Goal: Check status: Check status

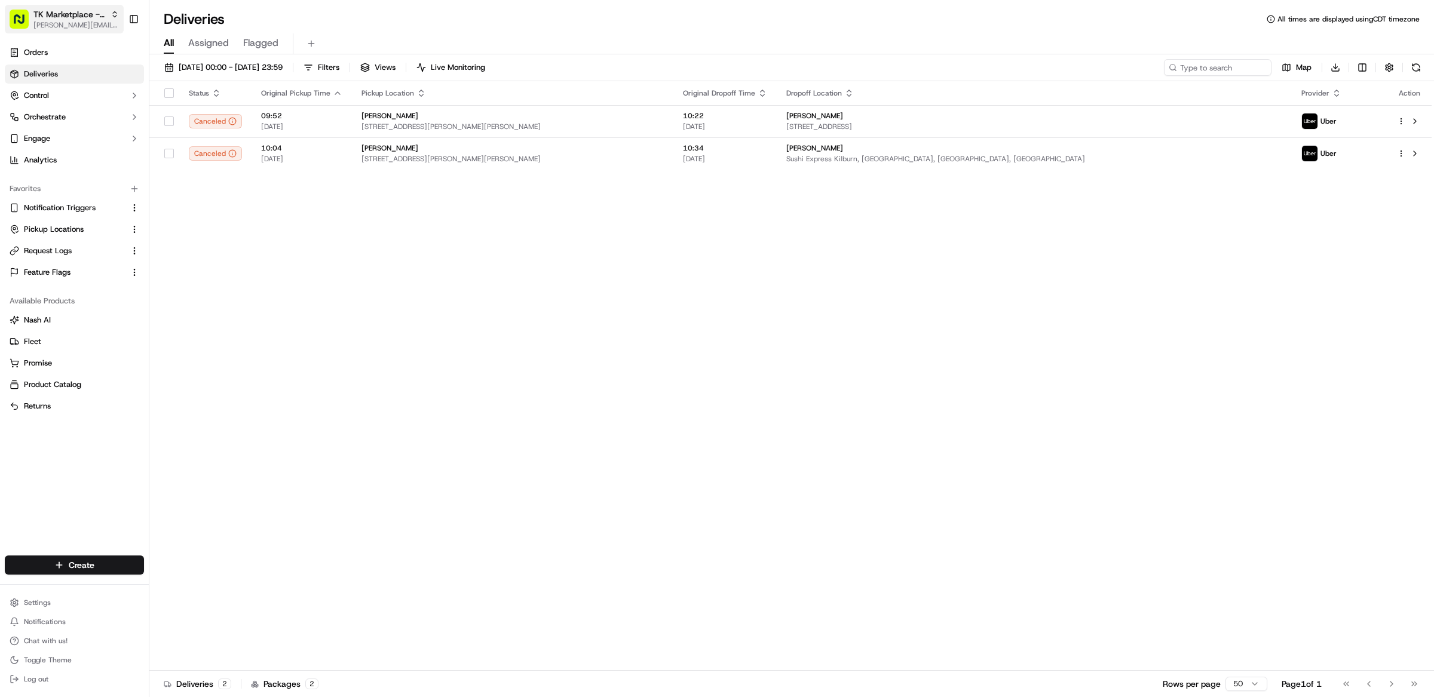
click at [65, 22] on span "[PERSON_NAME][EMAIL_ADDRESS][DOMAIN_NAME]" at bounding box center [75, 25] width 85 height 10
type input "morrisons"
click at [219, 68] on div "Morrisons" at bounding box center [214, 62] width 173 height 24
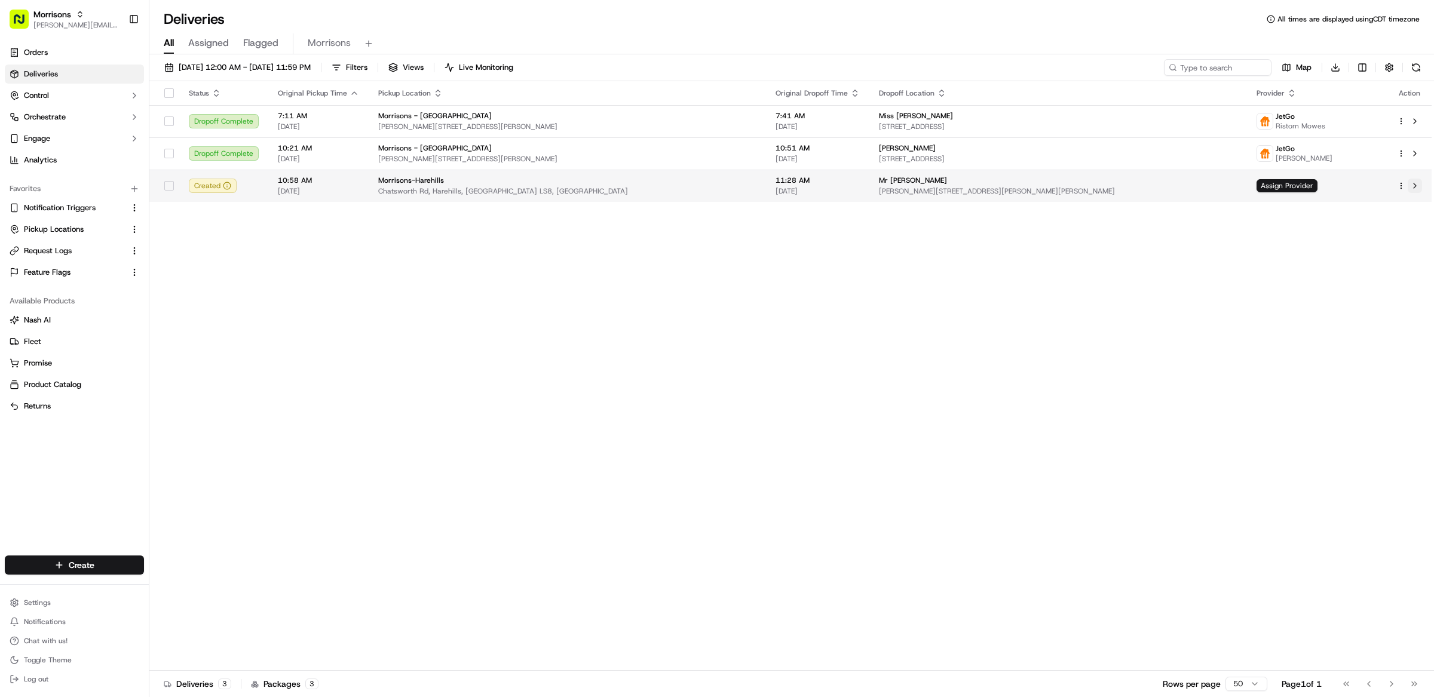
click at [1413, 191] on button at bounding box center [1414, 186] width 14 height 14
click at [1417, 186] on button at bounding box center [1414, 186] width 14 height 14
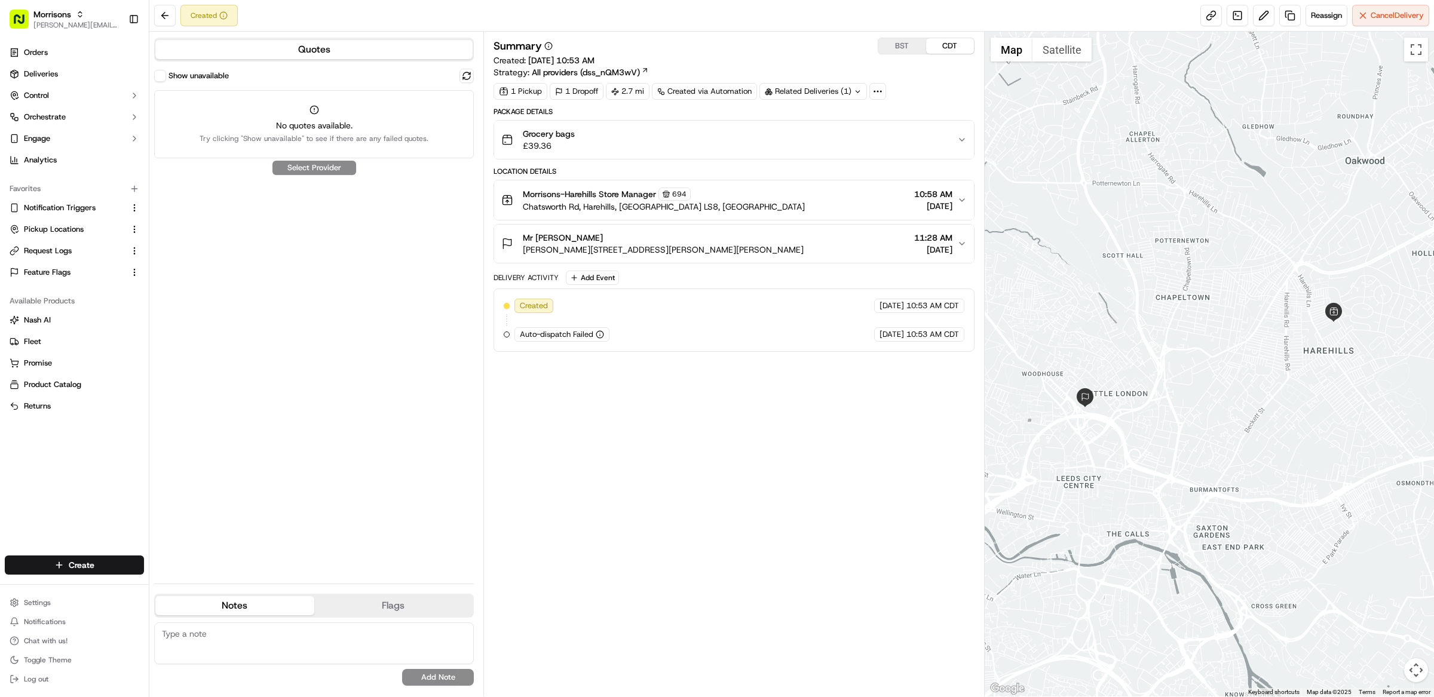
click at [170, 75] on label "Show unavailable" at bounding box center [198, 75] width 60 height 11
click at [166, 75] on button "Show unavailable" at bounding box center [160, 76] width 12 height 12
click at [165, 77] on button "Show unavailable" at bounding box center [160, 76] width 12 height 12
click at [165, 79] on div "Show unavailable" at bounding box center [191, 76] width 75 height 12
click at [161, 77] on button "Show unavailable" at bounding box center [160, 76] width 12 height 12
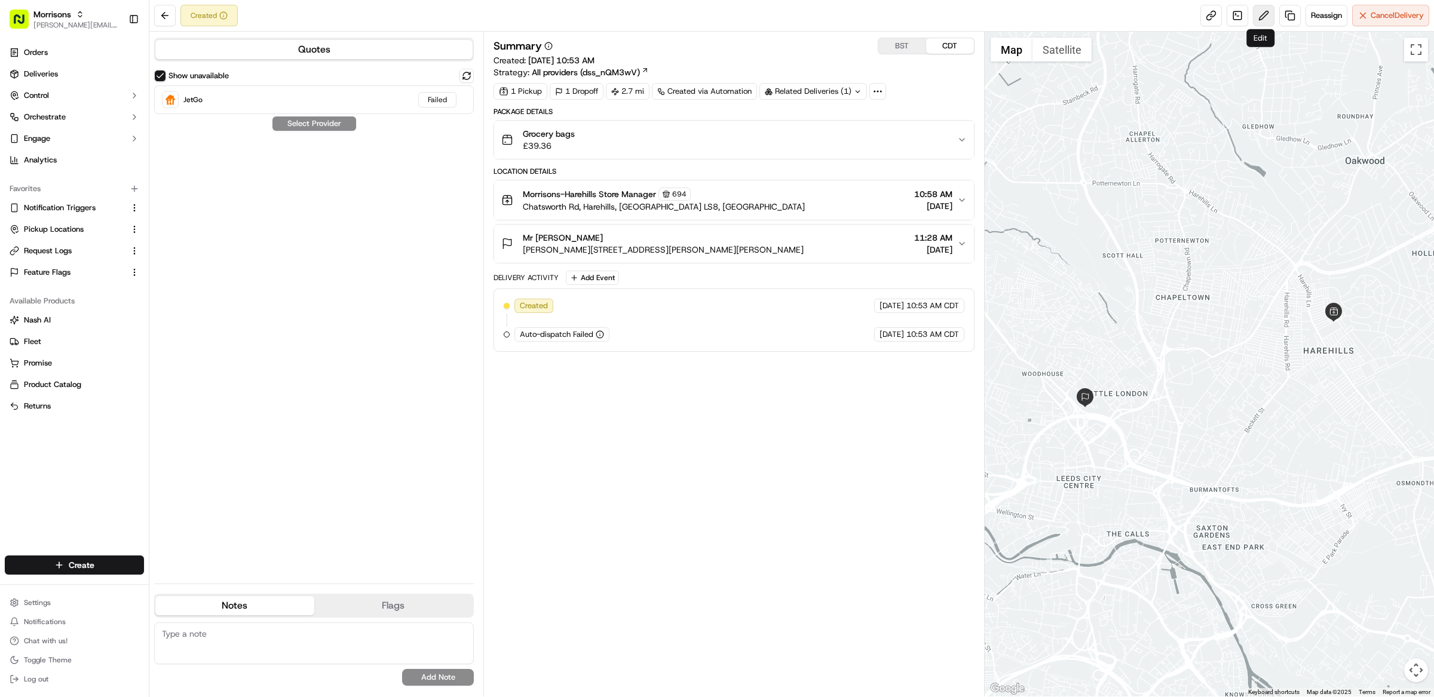
click at [1263, 16] on button at bounding box center [1264, 16] width 22 height 22
click at [737, 114] on div "Package Details" at bounding box center [733, 112] width 481 height 10
click at [735, 129] on div "Grocery bags £39.36" at bounding box center [729, 140] width 456 height 24
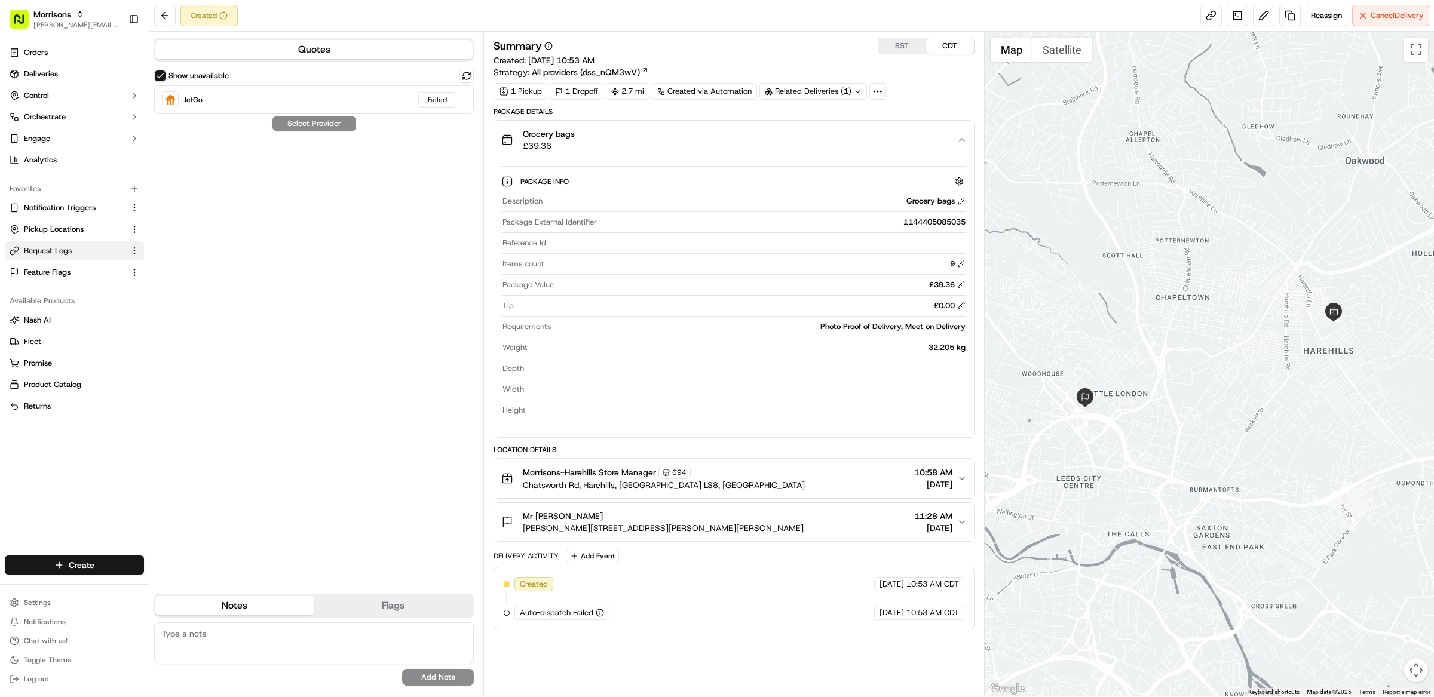
click at [59, 244] on button "Request Logs" at bounding box center [74, 250] width 139 height 19
click at [58, 246] on span "Request Logs" at bounding box center [48, 251] width 48 height 11
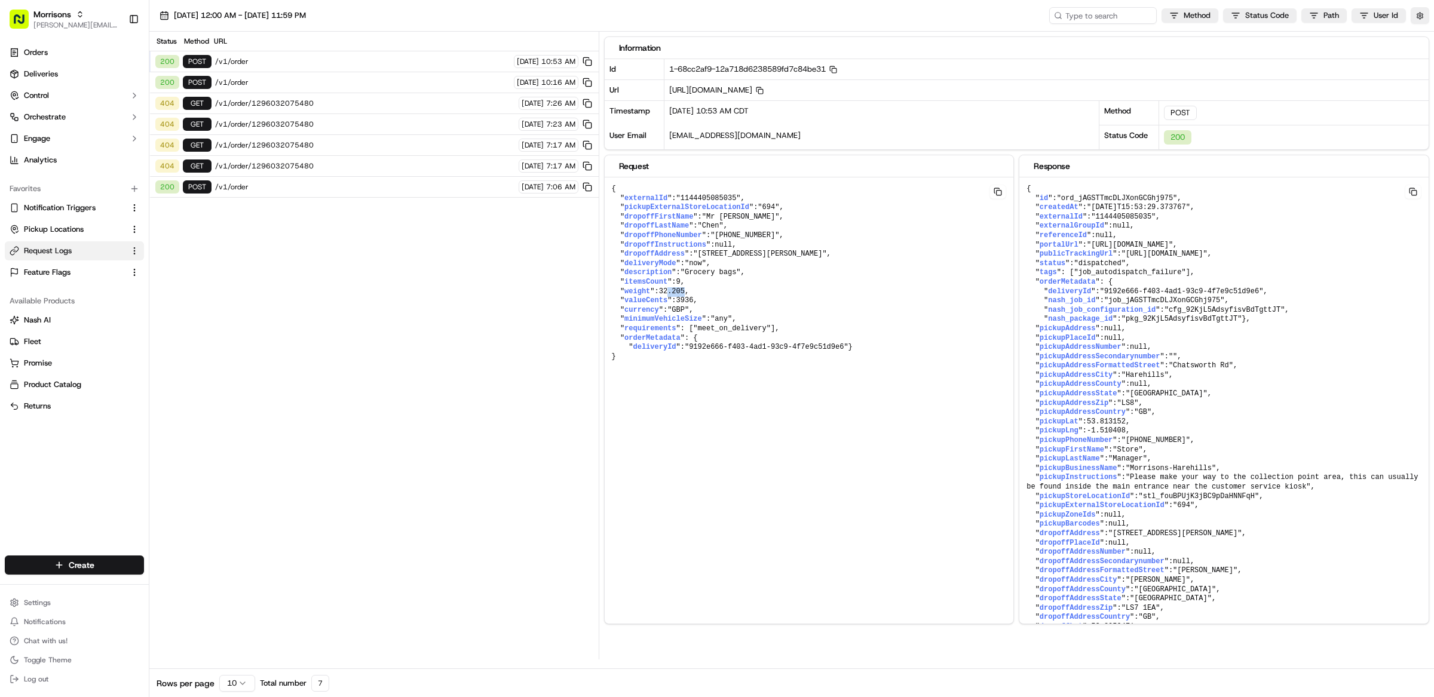
drag, startPoint x: 689, startPoint y: 304, endPoint x: 671, endPoint y: 304, distance: 18.5
click at [671, 304] on pre "{ " externalId ": "1144405085035" , " pickupExternalStoreLocationId ": "694" , …" at bounding box center [809, 272] width 409 height 191
click at [702, 304] on pre "{ " externalId ": "1144405085035" , " pickupExternalStoreLocationId ": "694" , …" at bounding box center [809, 272] width 409 height 191
drag, startPoint x: 702, startPoint y: 304, endPoint x: 616, endPoint y: 302, distance: 85.4
click at [616, 302] on pre "{ " externalId ": "1144405085035" , " pickupExternalStoreLocationId ": "694" , …" at bounding box center [809, 272] width 409 height 191
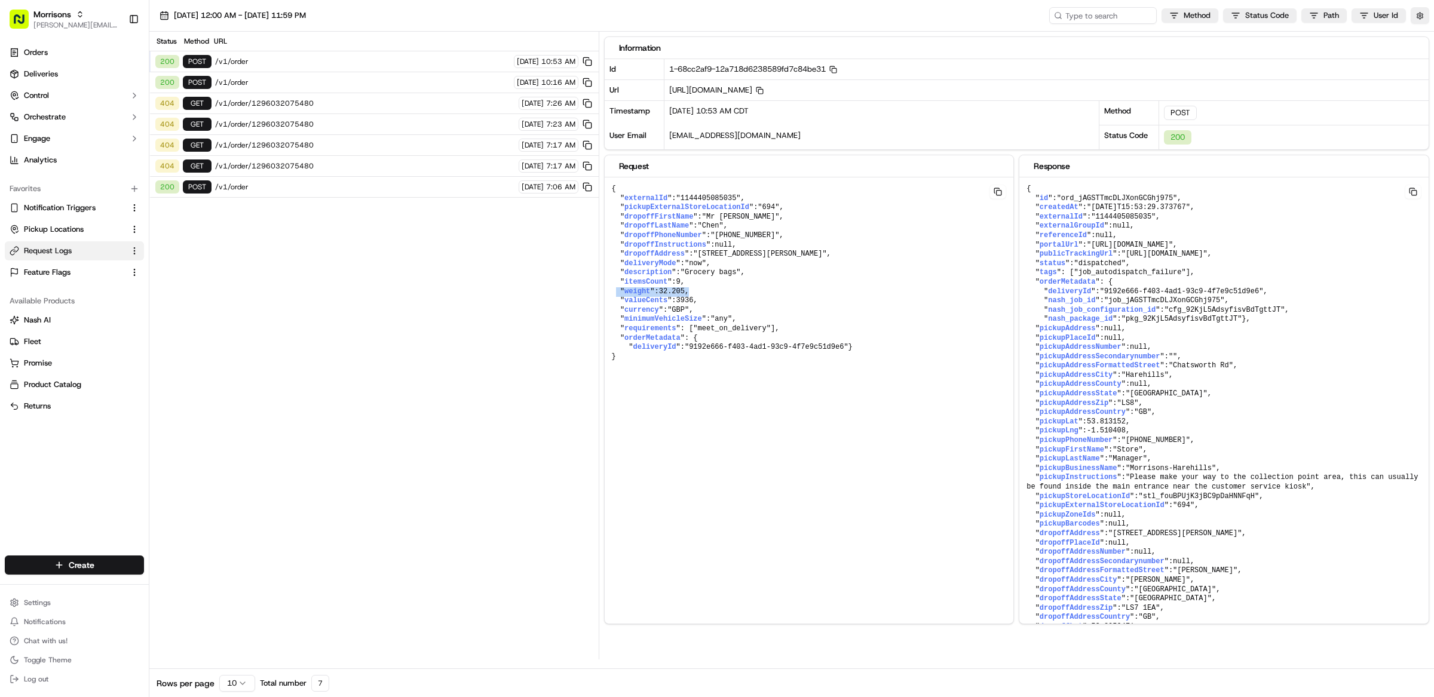
copy pre "" weight ": 32.205 ,"
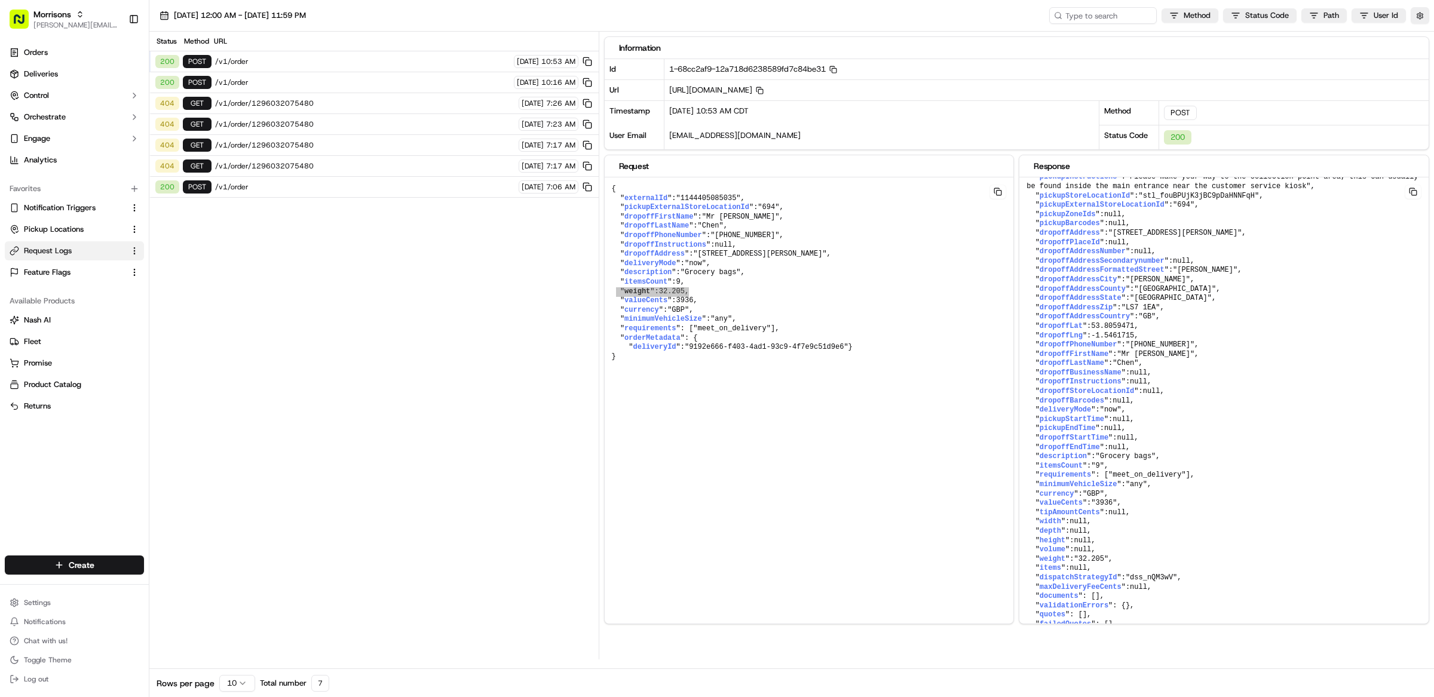
scroll to position [355, 0]
click at [1419, 17] on button "button" at bounding box center [1419, 15] width 19 height 17
click at [1423, 40] on button "Display Only Provider Logs" at bounding box center [1421, 37] width 10 height 10
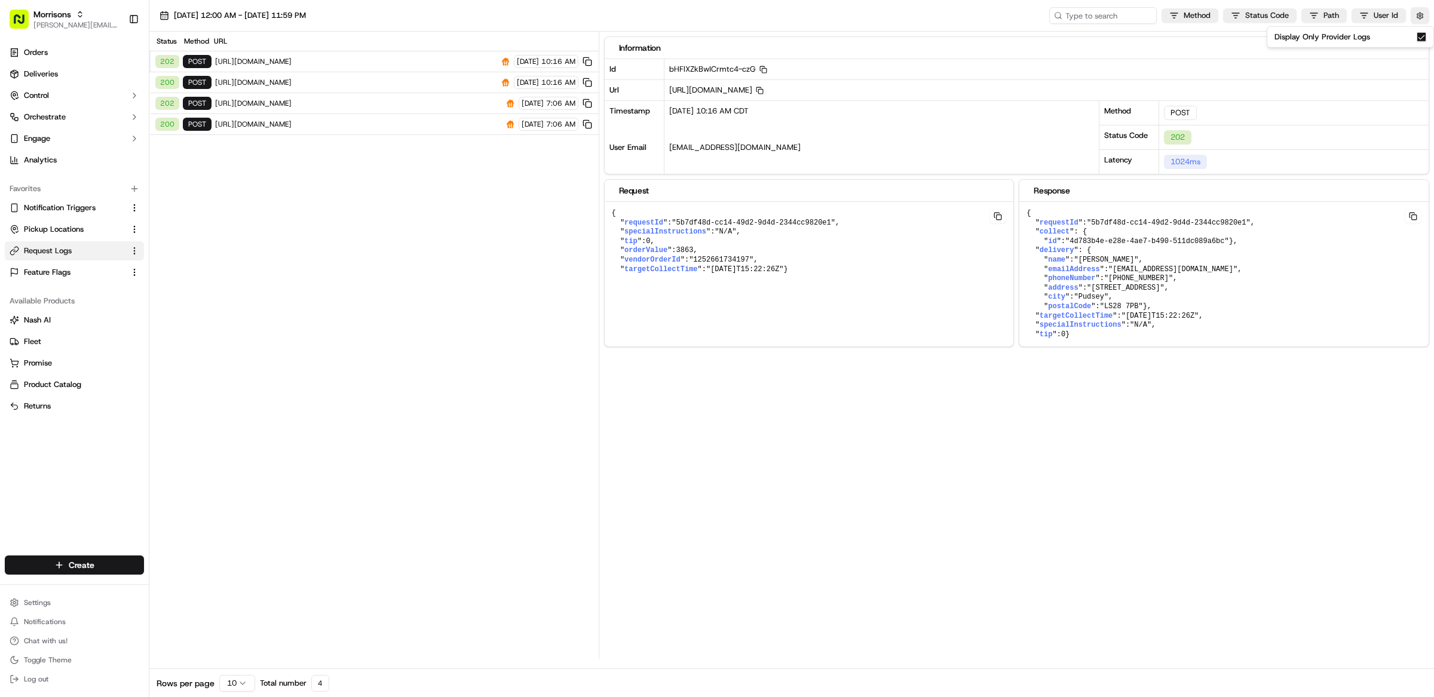
click at [347, 128] on span "https://api-daas-produk.skipthedishes.com/v1/delivery/estimate" at bounding box center [358, 124] width 286 height 10
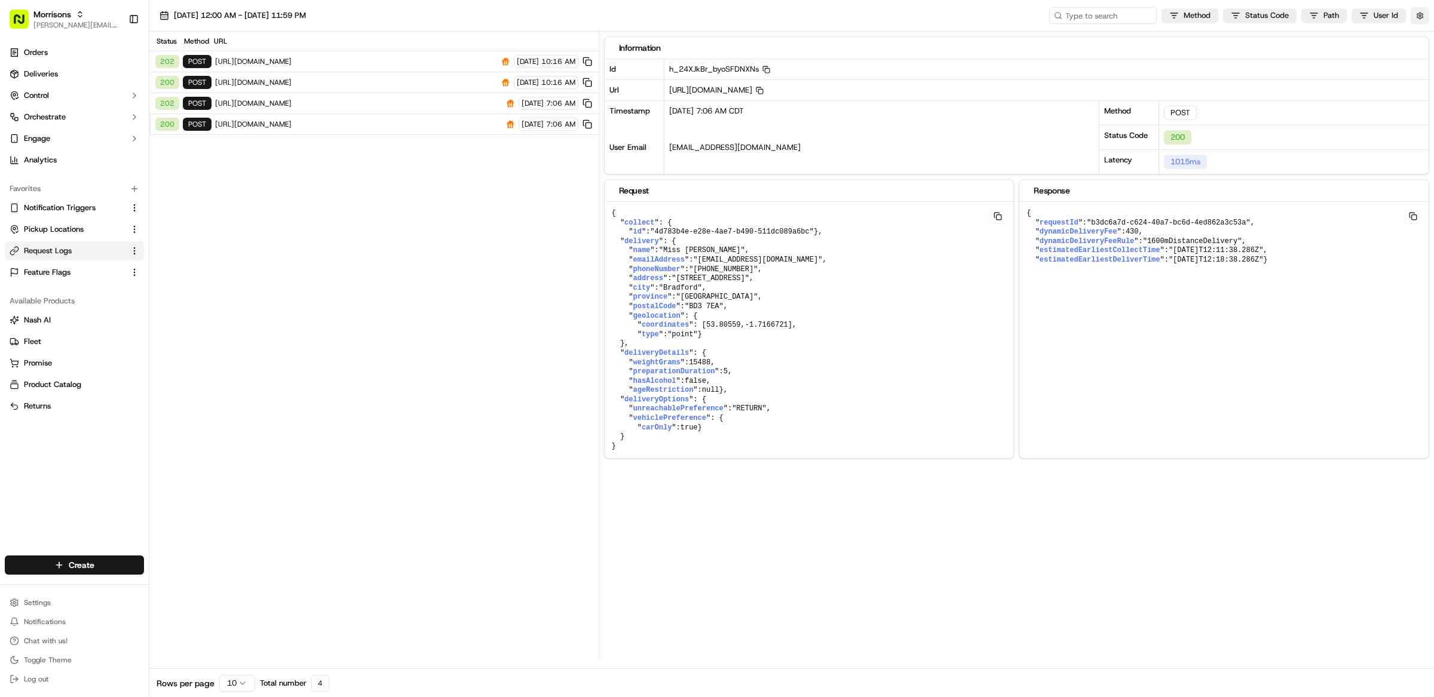
click at [1428, 20] on button "button" at bounding box center [1419, 15] width 19 height 17
click at [1425, 38] on button "Display Only Provider Logs" at bounding box center [1421, 37] width 10 height 10
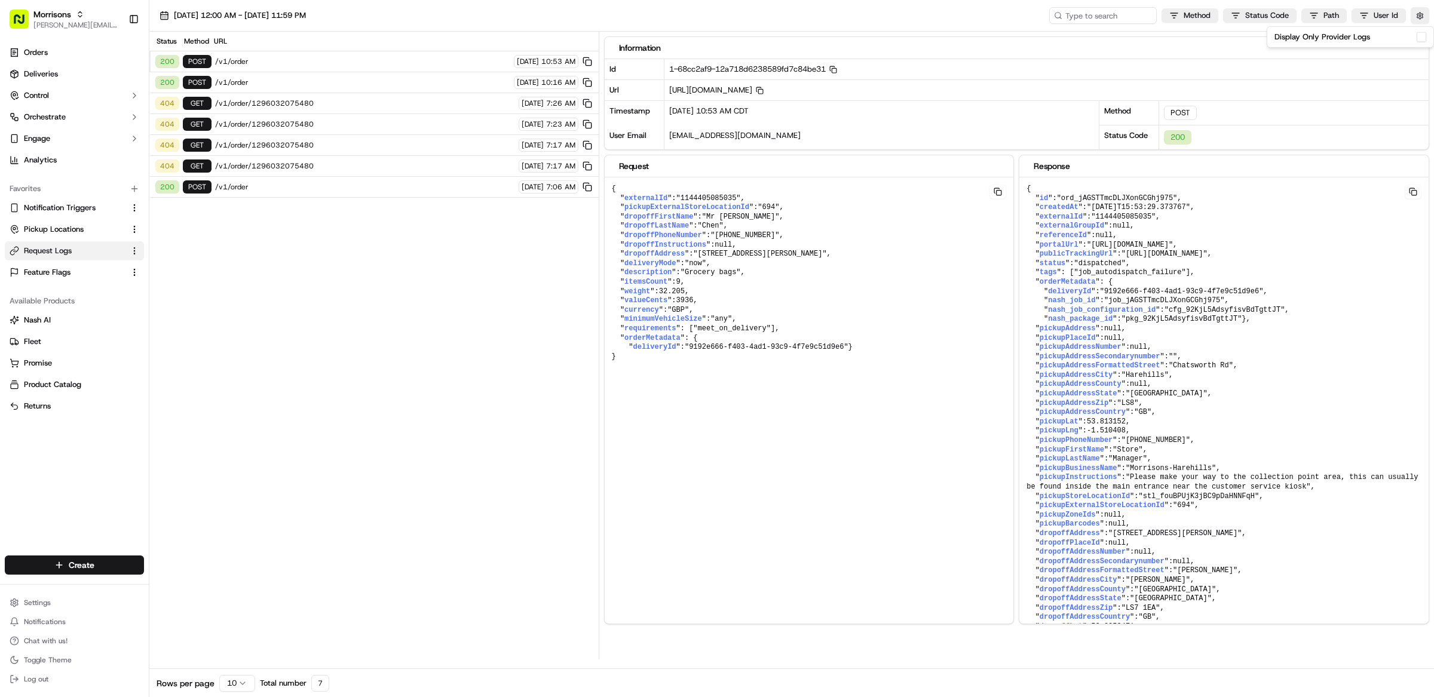
click at [369, 308] on div "Status Method URL 200 POST /v1/order 09/18/2025 10:53 AM 200 POST /v1/order 09/…" at bounding box center [373, 346] width 449 height 628
click at [363, 80] on span "/v1/order" at bounding box center [362, 83] width 295 height 10
click at [355, 176] on div "404 GET /v1/order/1296032075480 09/18/2025 7:17 AM" at bounding box center [373, 166] width 449 height 21
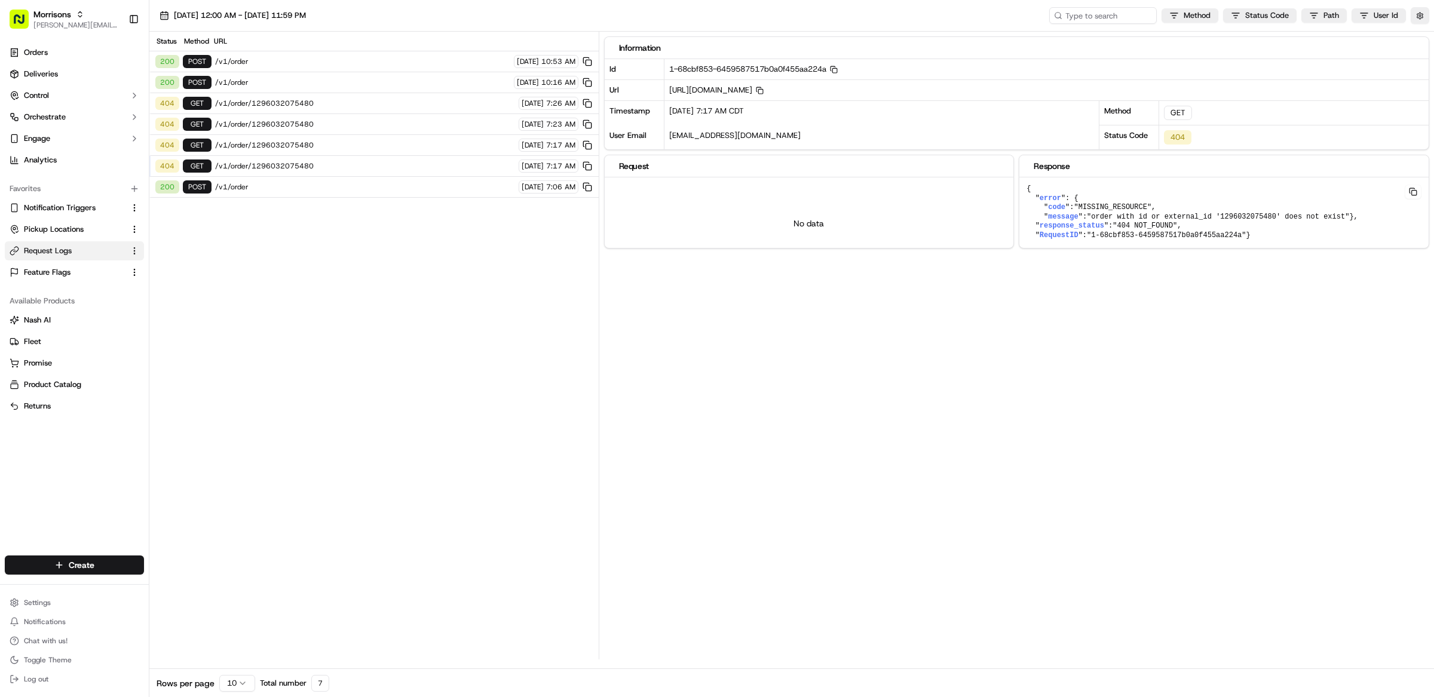
click at [362, 152] on div "404 GET /v1/order/1296032075480 09/18/2025 7:17 AM" at bounding box center [373, 145] width 449 height 21
click at [361, 133] on div "404 GET /v1/order/1296032075480 09/18/2025 7:23 AM" at bounding box center [373, 124] width 449 height 21
click at [328, 186] on span "/v1/order" at bounding box center [365, 187] width 300 height 10
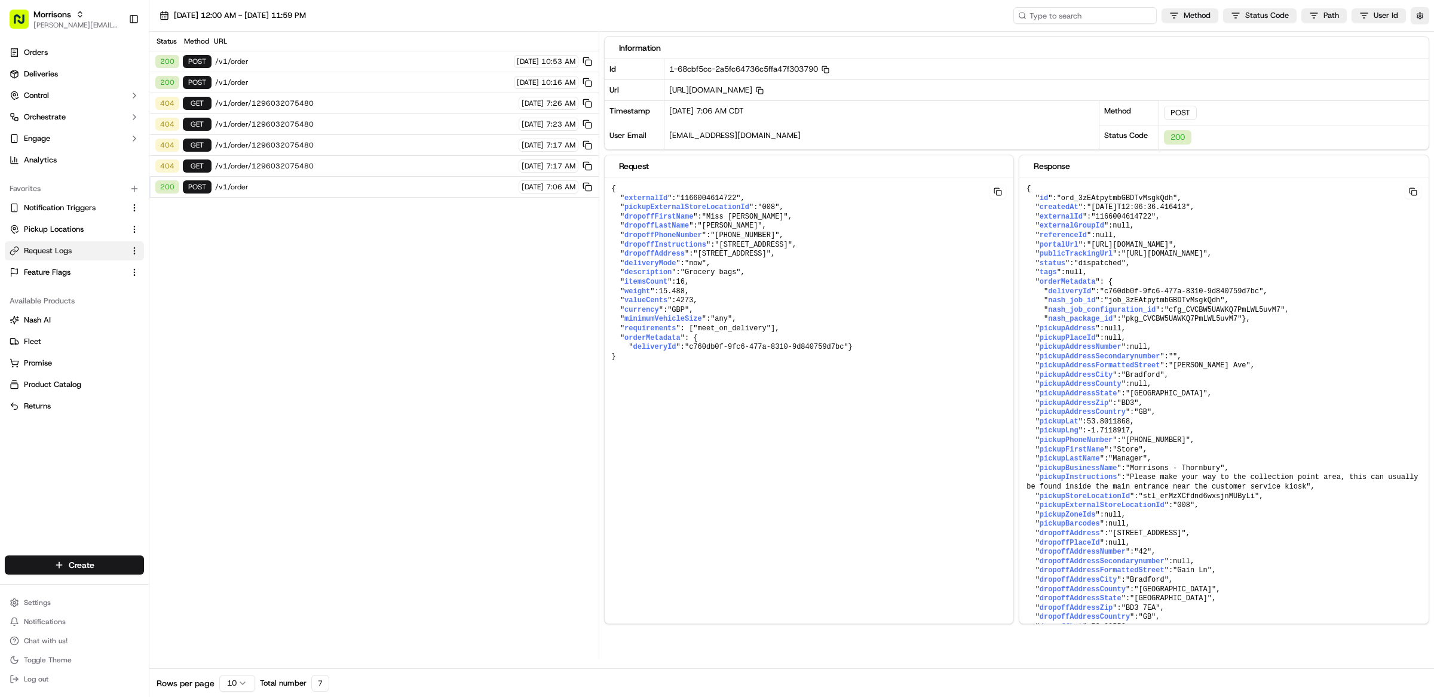
click at [1084, 14] on input at bounding box center [1084, 15] width 143 height 17
paste input "job_jAGSTTmcDLJXonGCGhj975"
type input "job_jAGSTTmcDLJXonGCGhj975"
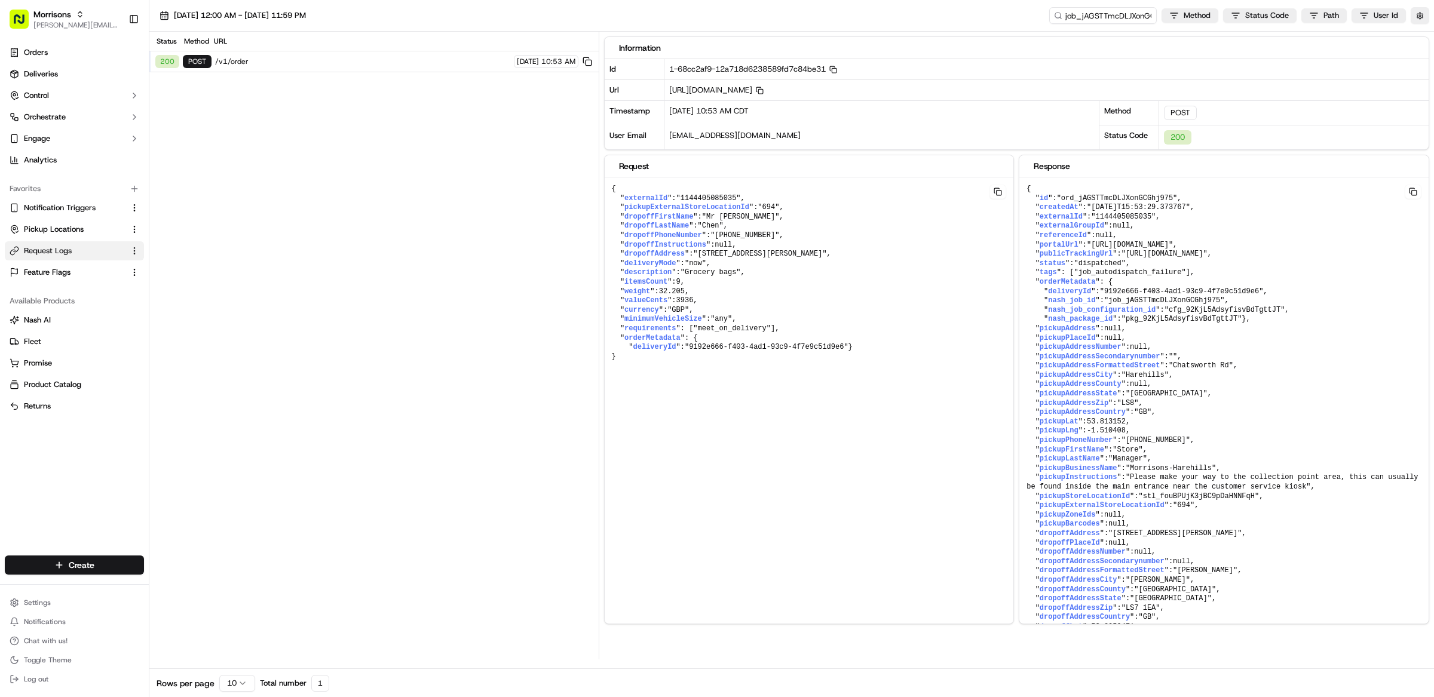
click at [361, 62] on span "/v1/order" at bounding box center [362, 62] width 295 height 10
click at [1424, 16] on button "button" at bounding box center [1419, 15] width 19 height 17
click at [685, 296] on span "32.205" at bounding box center [672, 291] width 26 height 8
drag, startPoint x: 692, startPoint y: 303, endPoint x: 618, endPoint y: 303, distance: 73.5
click at [618, 303] on pre "{ " externalId ": "1144405085035" , " pickupExternalStoreLocationId ": "694" , …" at bounding box center [809, 272] width 409 height 191
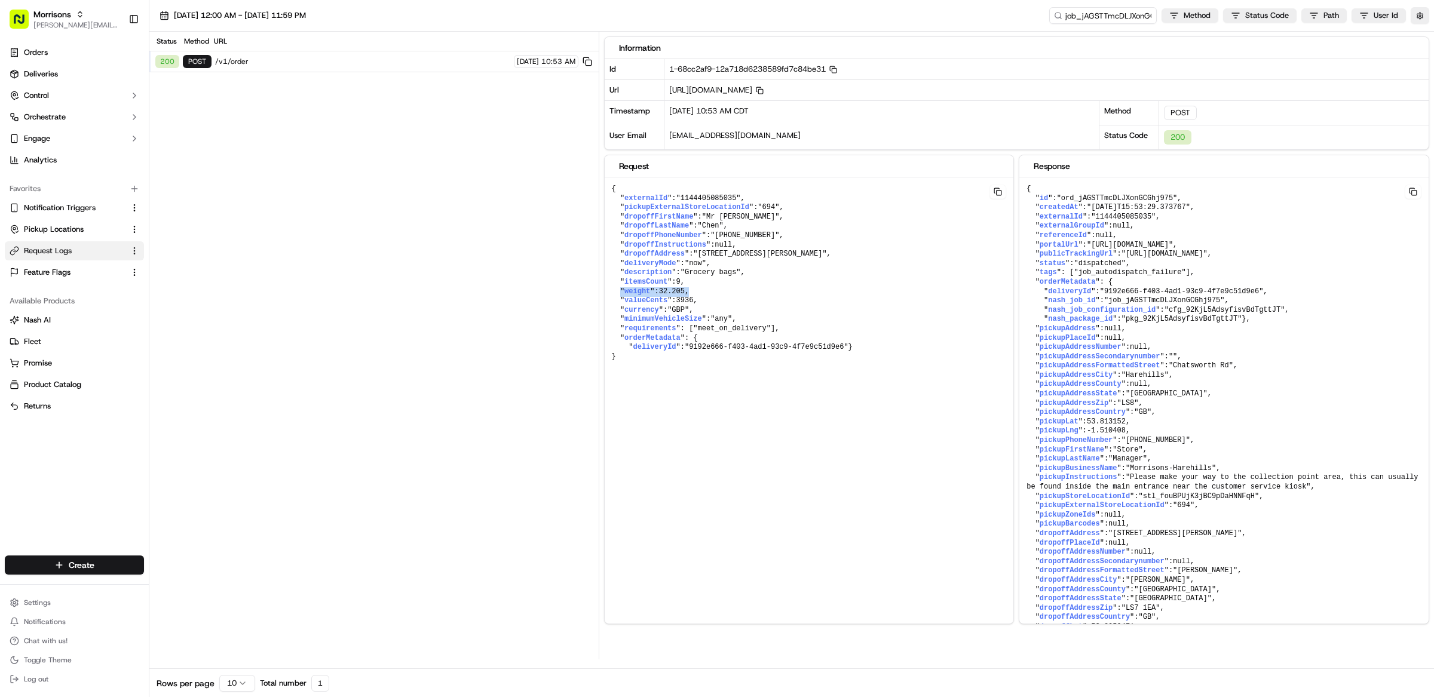
copy pre "" weight ": 32.205 ,"
click at [1420, 17] on button "button" at bounding box center [1419, 15] width 19 height 17
click at [1421, 33] on button "Display Only Provider Logs" at bounding box center [1421, 37] width 10 height 10
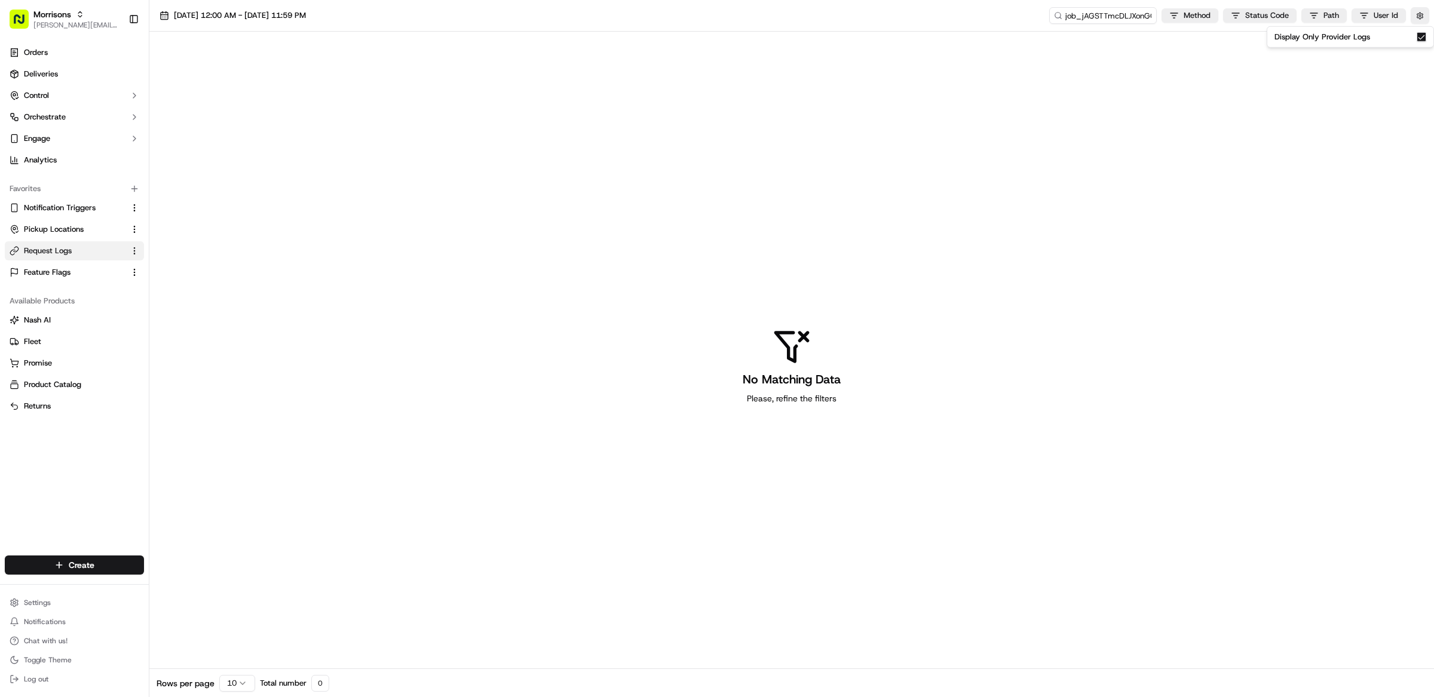
click at [1423, 35] on button "Display Only Provider Logs" at bounding box center [1421, 37] width 10 height 10
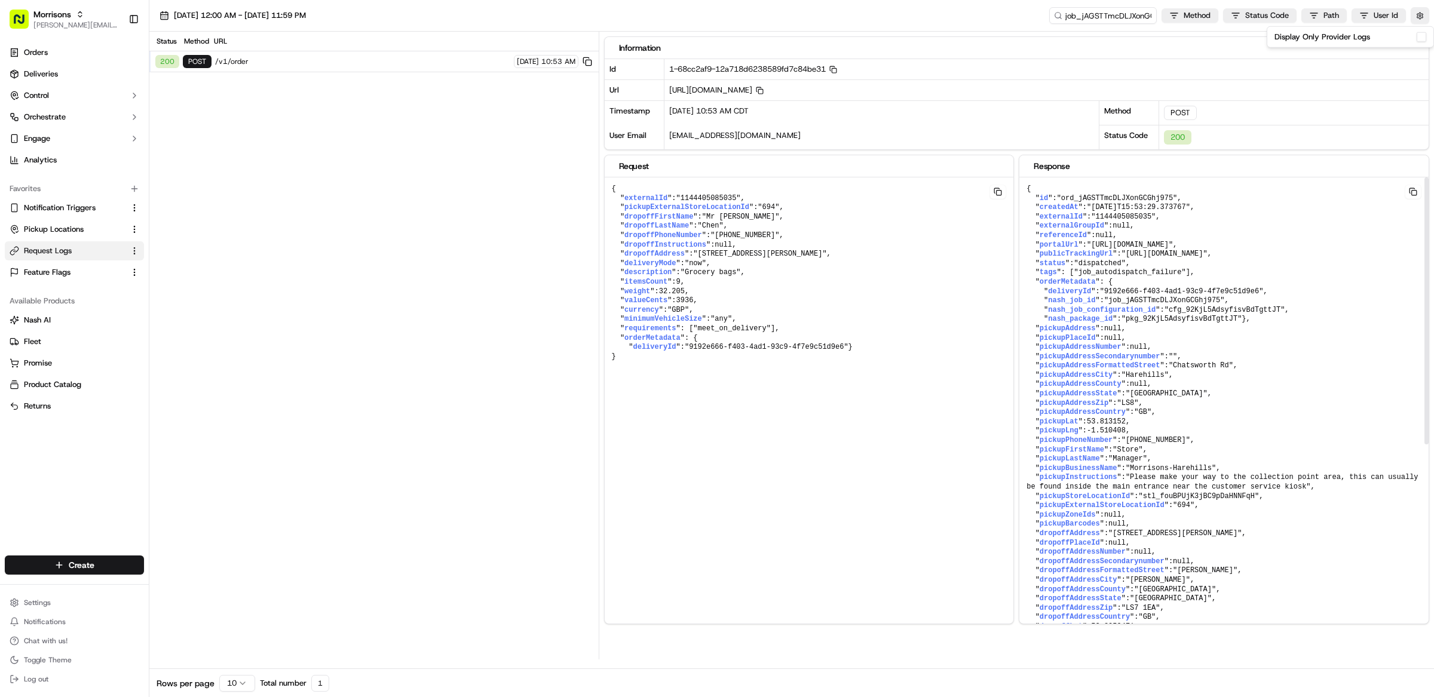
click at [1103, 200] on span ""ord_jAGSTTmcDLJXonGCGhj975"" at bounding box center [1117, 198] width 121 height 8
copy span "ord_jAGSTTmcDLJXonGCGhj975"
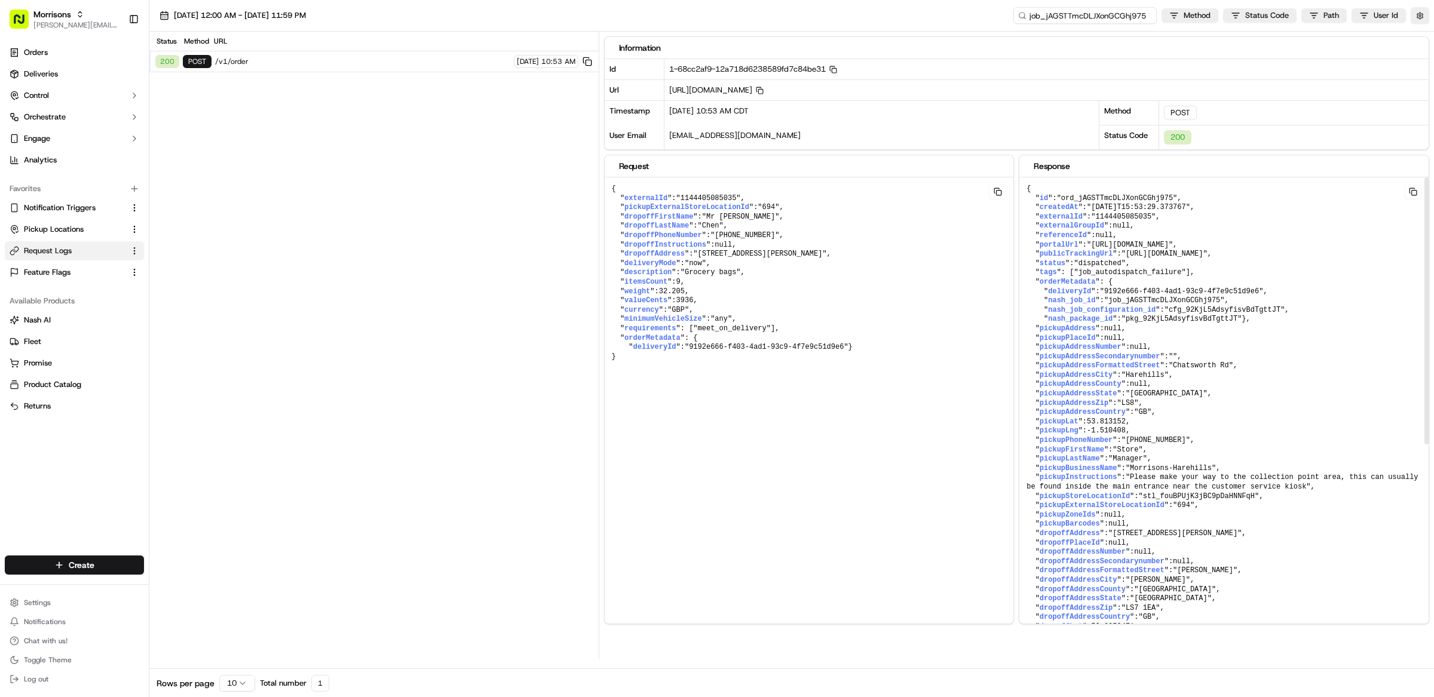
click at [1109, 12] on input "job_jAGSTTmcDLJXonGCGhj975" at bounding box center [1084, 15] width 143 height 17
paste input "ord"
type input "ord_jAGSTTmcDLJXonGCGhj975"
click at [1419, 20] on button "button" at bounding box center [1419, 15] width 19 height 17
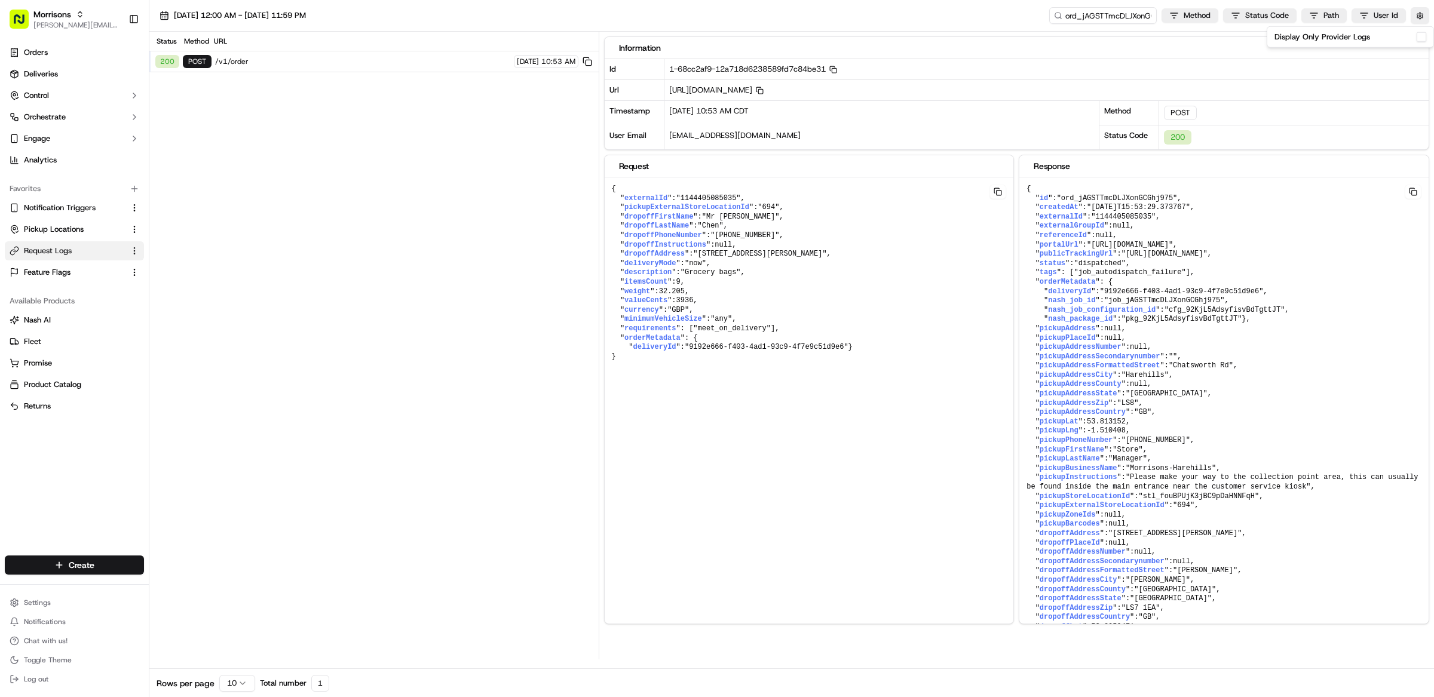
click at [1419, 38] on button "Display Only Provider Logs" at bounding box center [1421, 37] width 10 height 10
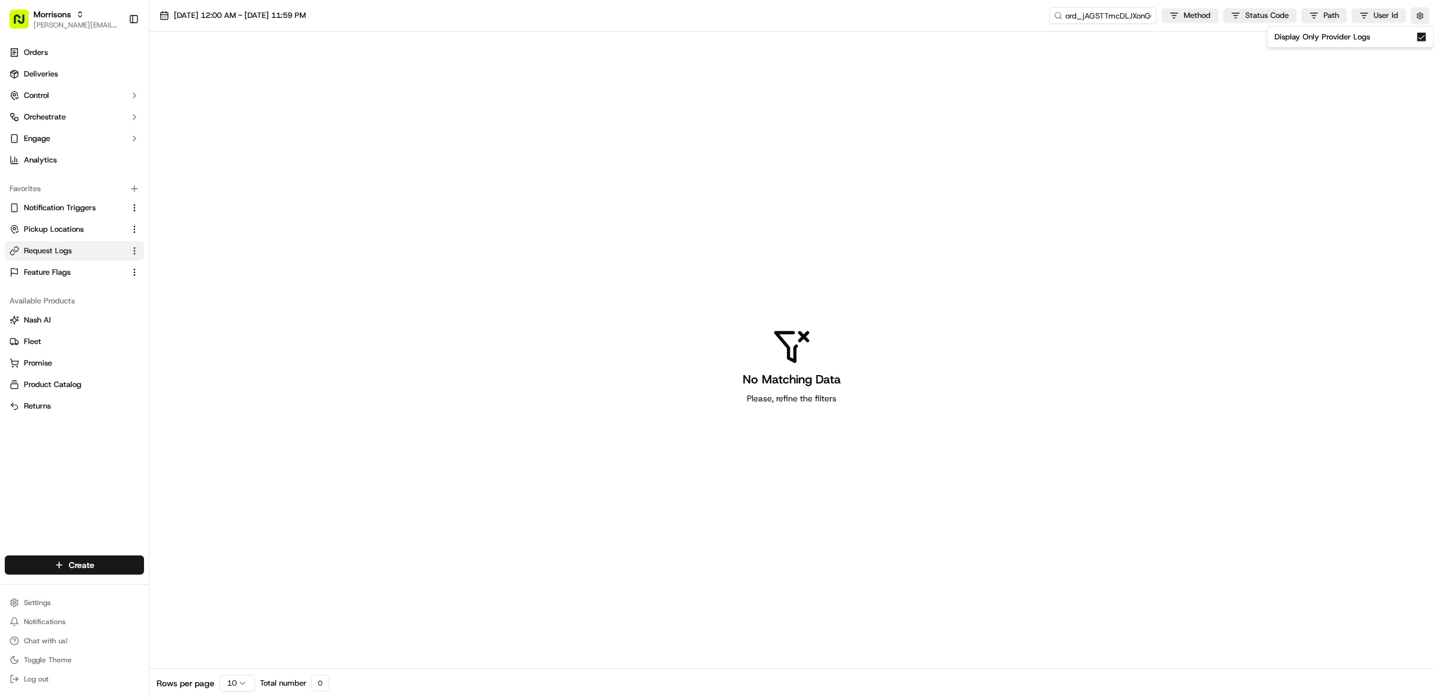
click at [1418, 35] on button "Display Only Provider Logs" at bounding box center [1421, 37] width 10 height 10
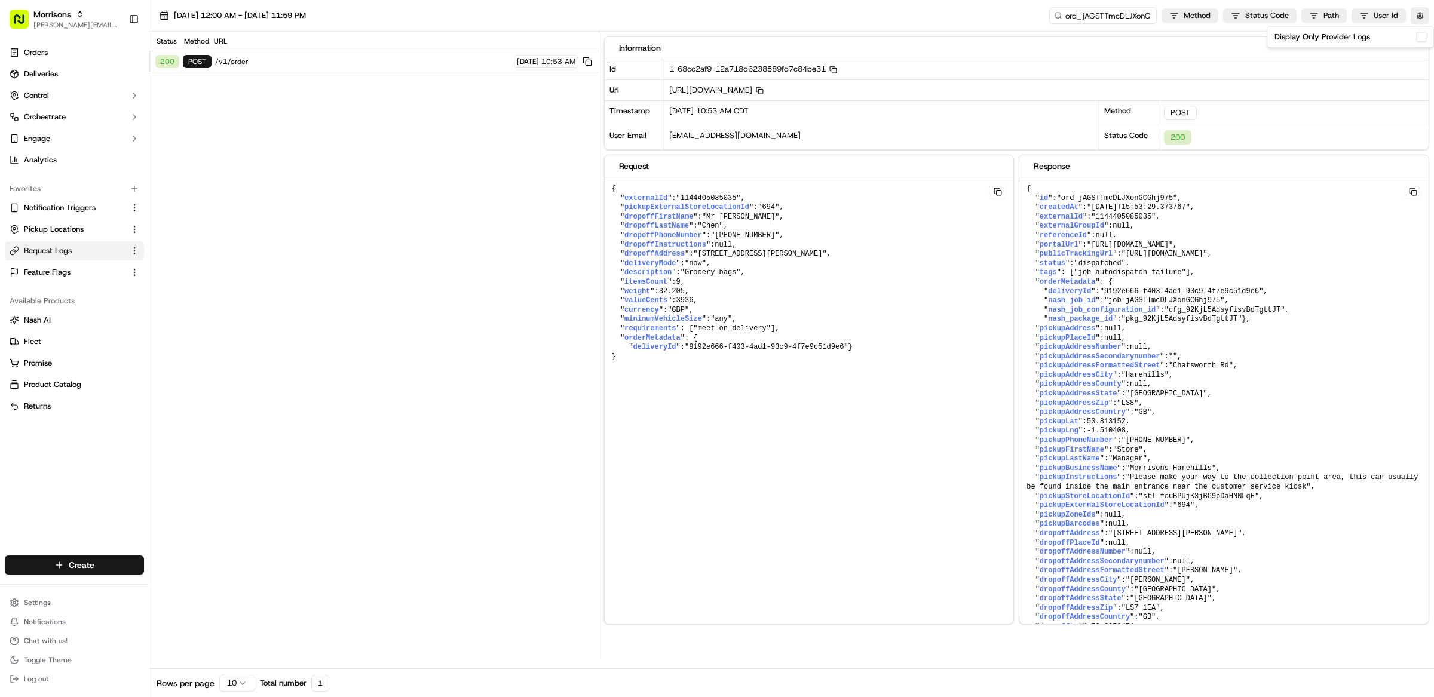
click at [711, 200] on span ""1144405085035"" at bounding box center [708, 198] width 65 height 8
copy span "1144405085035"
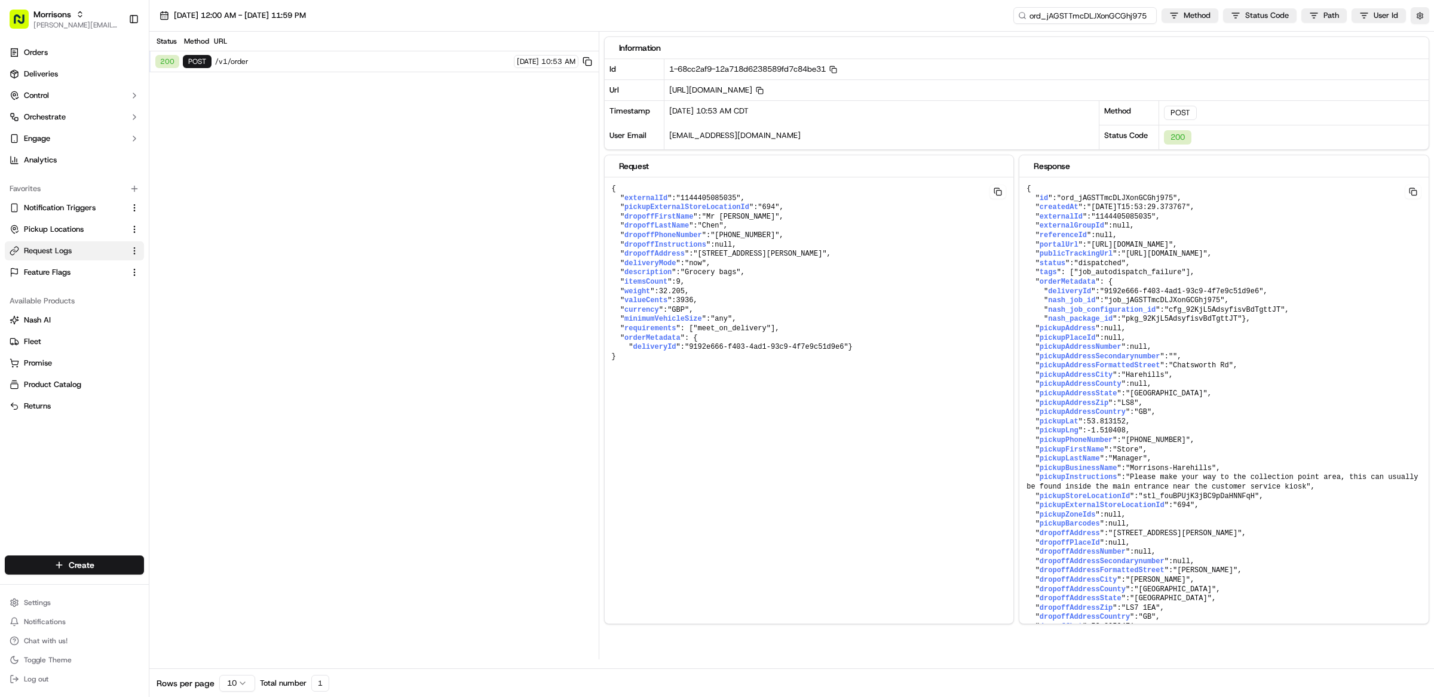
click at [1094, 15] on input "ord_jAGSTTmcDLJXonGCGhj975" at bounding box center [1084, 15] width 143 height 17
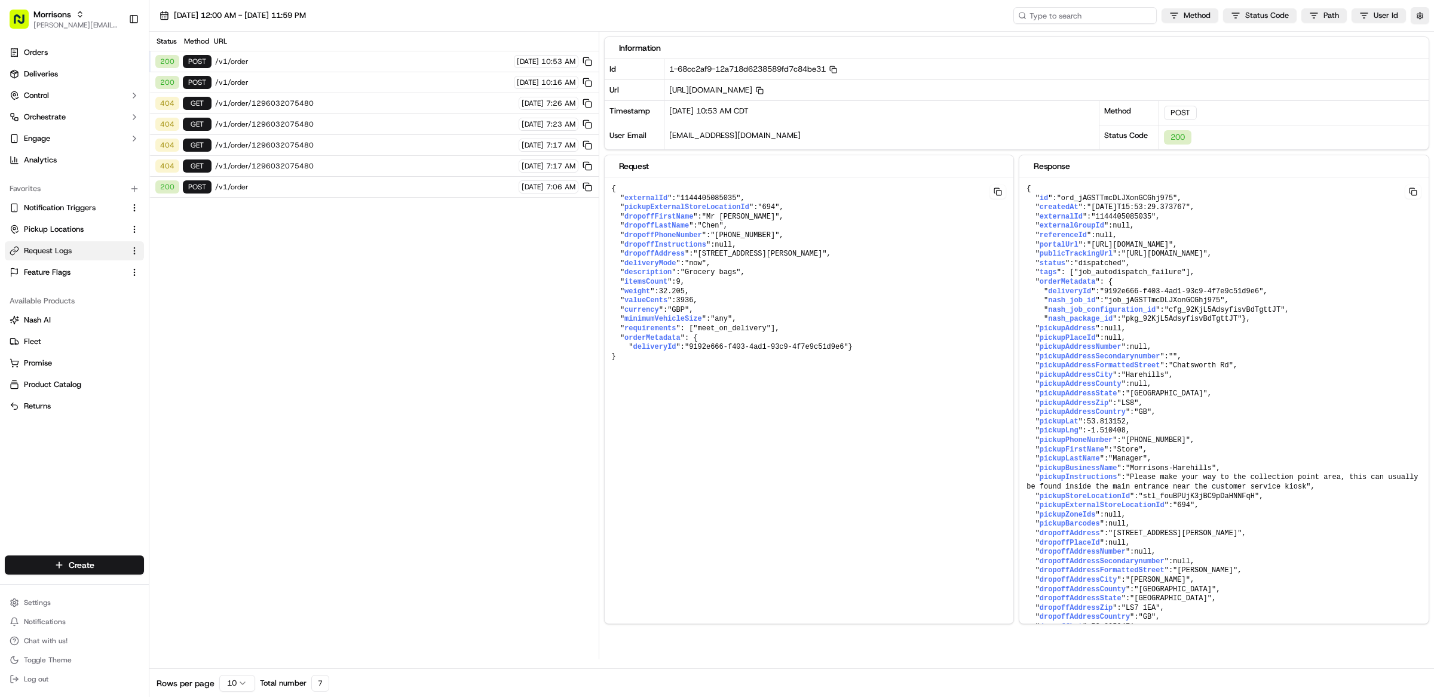
click at [1083, 16] on input at bounding box center [1084, 15] width 143 height 17
paste input "1144405085035"
type input "1144405085035"
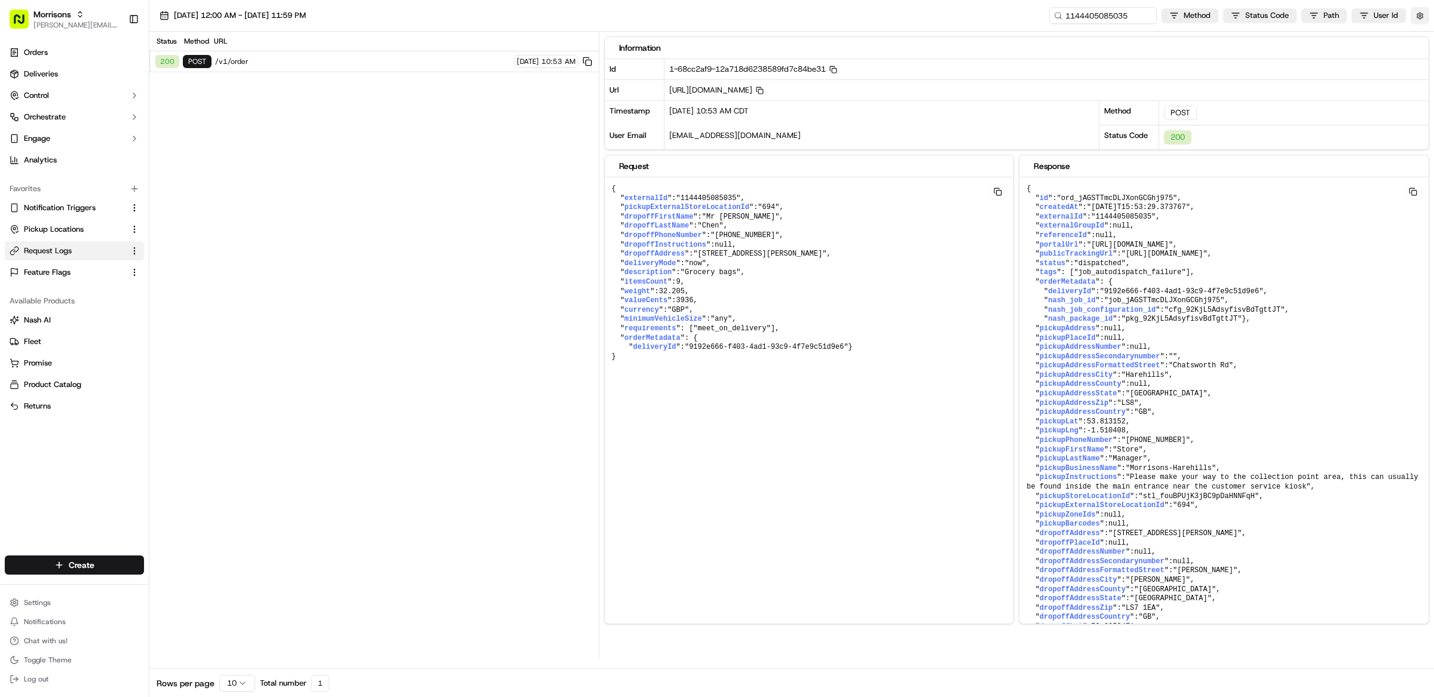
click at [1421, 14] on button "button" at bounding box center [1419, 15] width 19 height 17
click at [1419, 36] on button "Display Only Provider Logs" at bounding box center [1421, 37] width 10 height 10
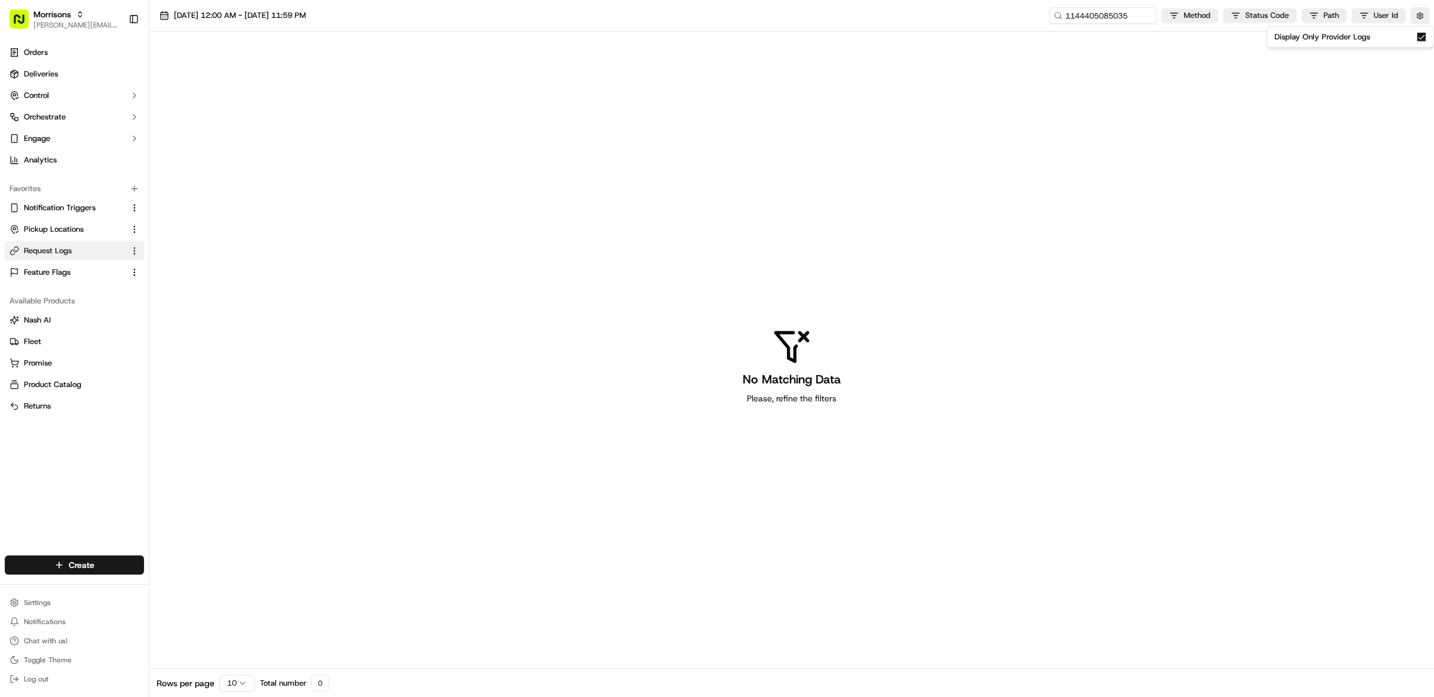
click at [1421, 34] on button "Display Only Provider Logs" at bounding box center [1421, 37] width 10 height 10
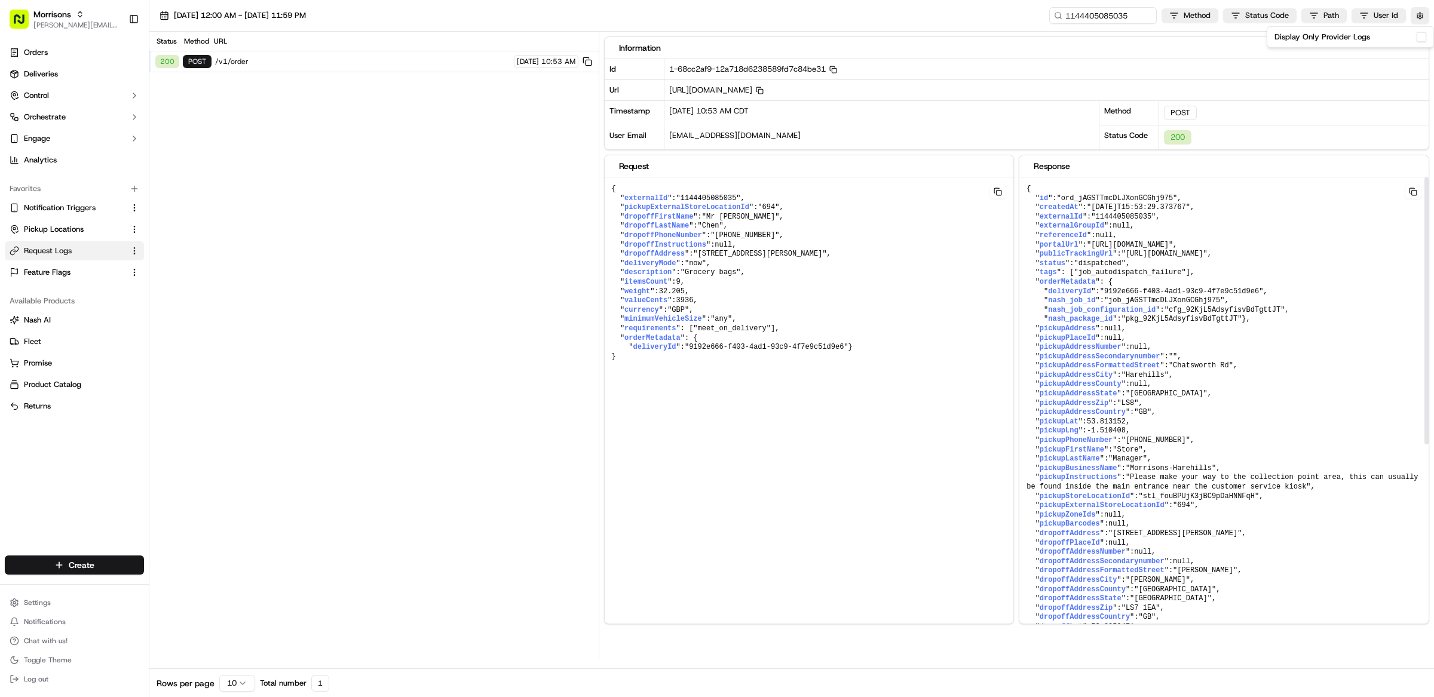
click at [1131, 195] on span ""ord_jAGSTTmcDLJXonGCGhj975"" at bounding box center [1117, 198] width 121 height 8
click at [1130, 200] on span ""ord_jAGSTTmcDLJXonGCGhj975"" at bounding box center [1117, 198] width 121 height 8
copy span "ord_jAGSTTmcDLJXonGCGhj975"
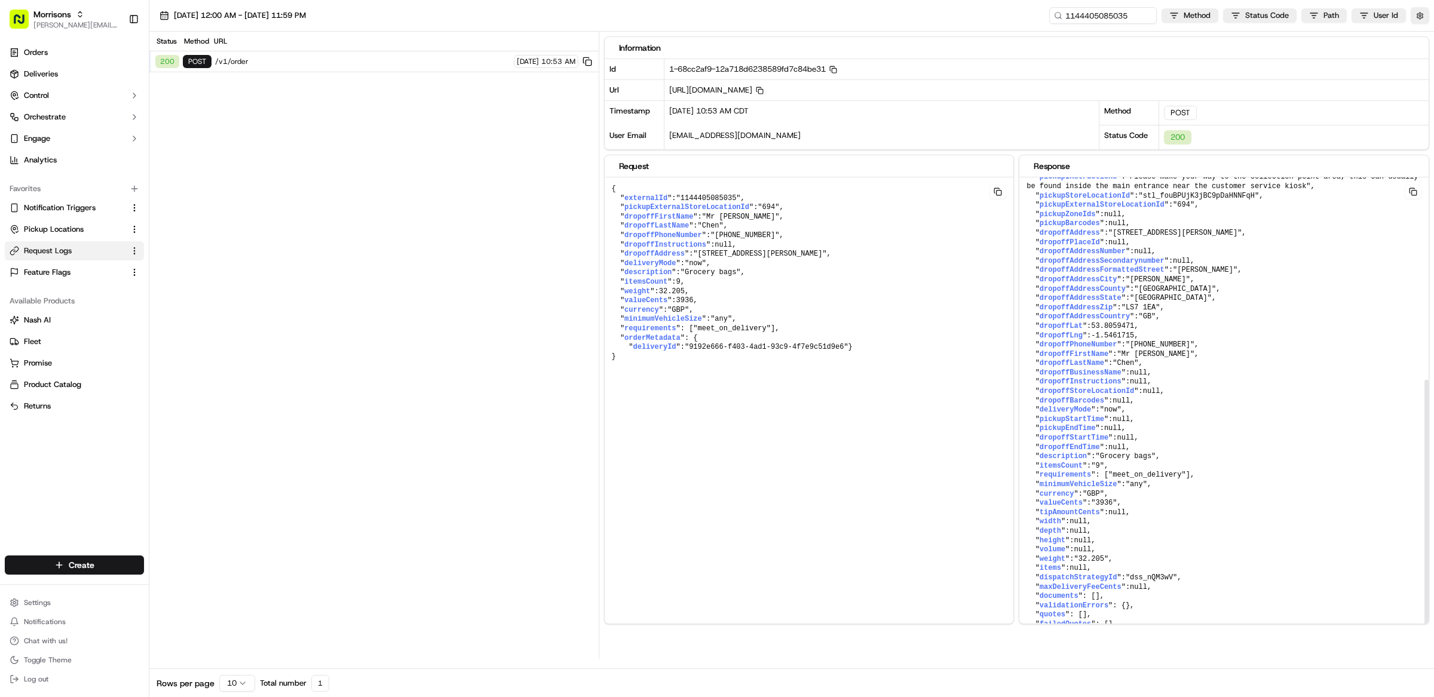
click at [1158, 576] on span ""dss_nQM3wV"" at bounding box center [1150, 577] width 51 height 8
drag, startPoint x: 1158, startPoint y: 576, endPoint x: 1153, endPoint y: 545, distance: 31.5
click at [1158, 576] on span ""dss_nQM3wV"" at bounding box center [1150, 577] width 51 height 8
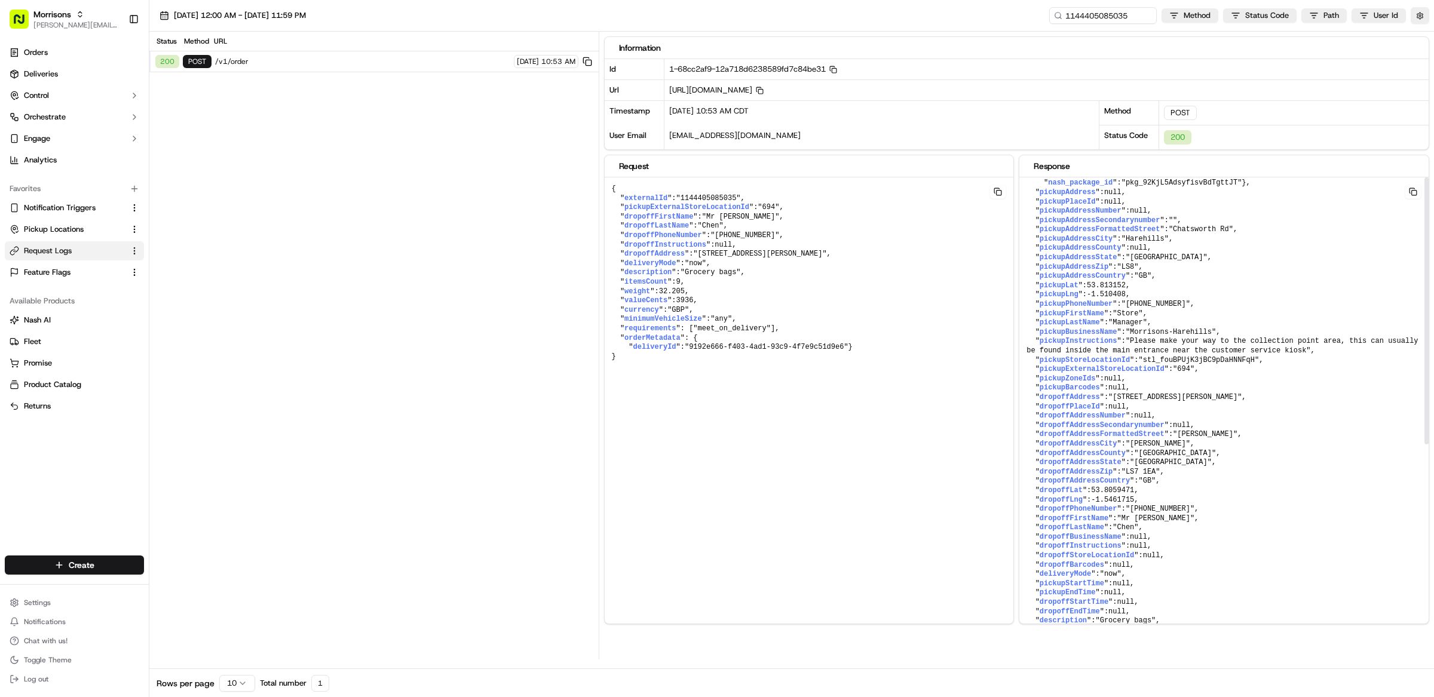
scroll to position [0, 0]
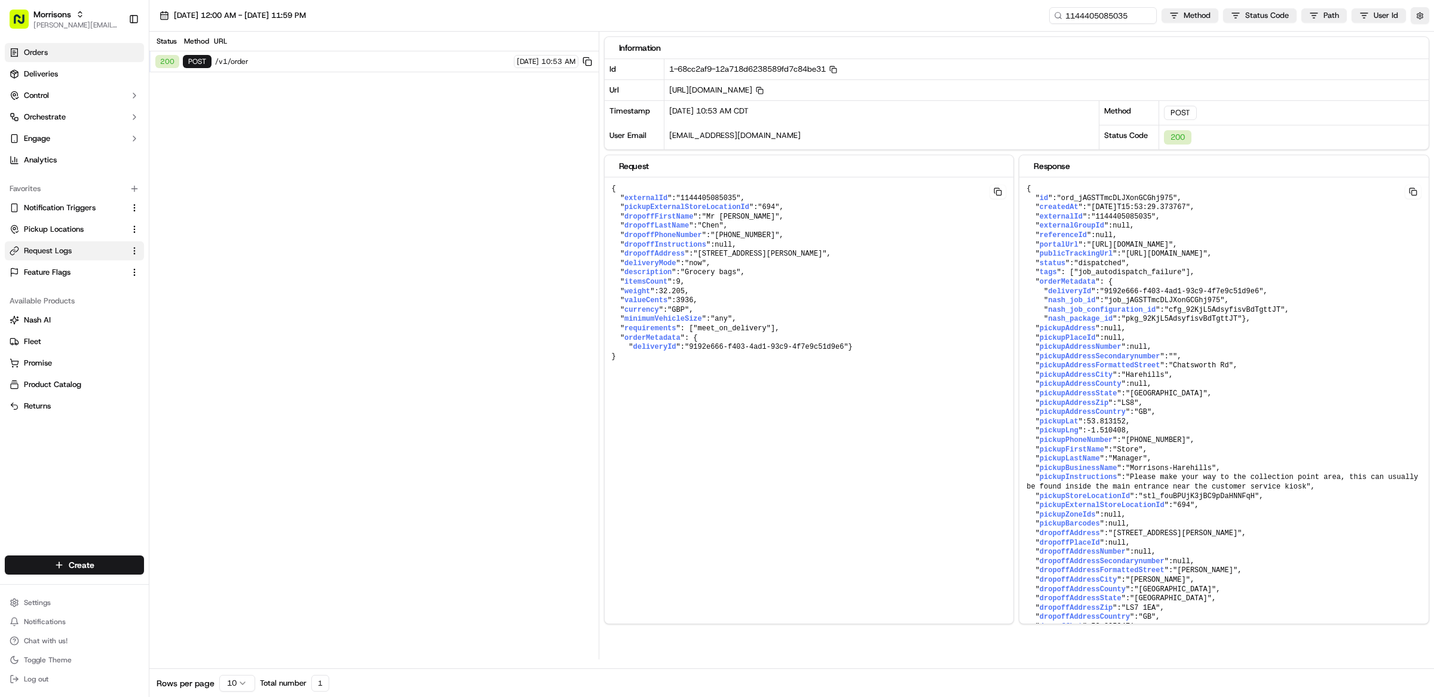
click at [48, 57] on link "Orders" at bounding box center [74, 52] width 139 height 19
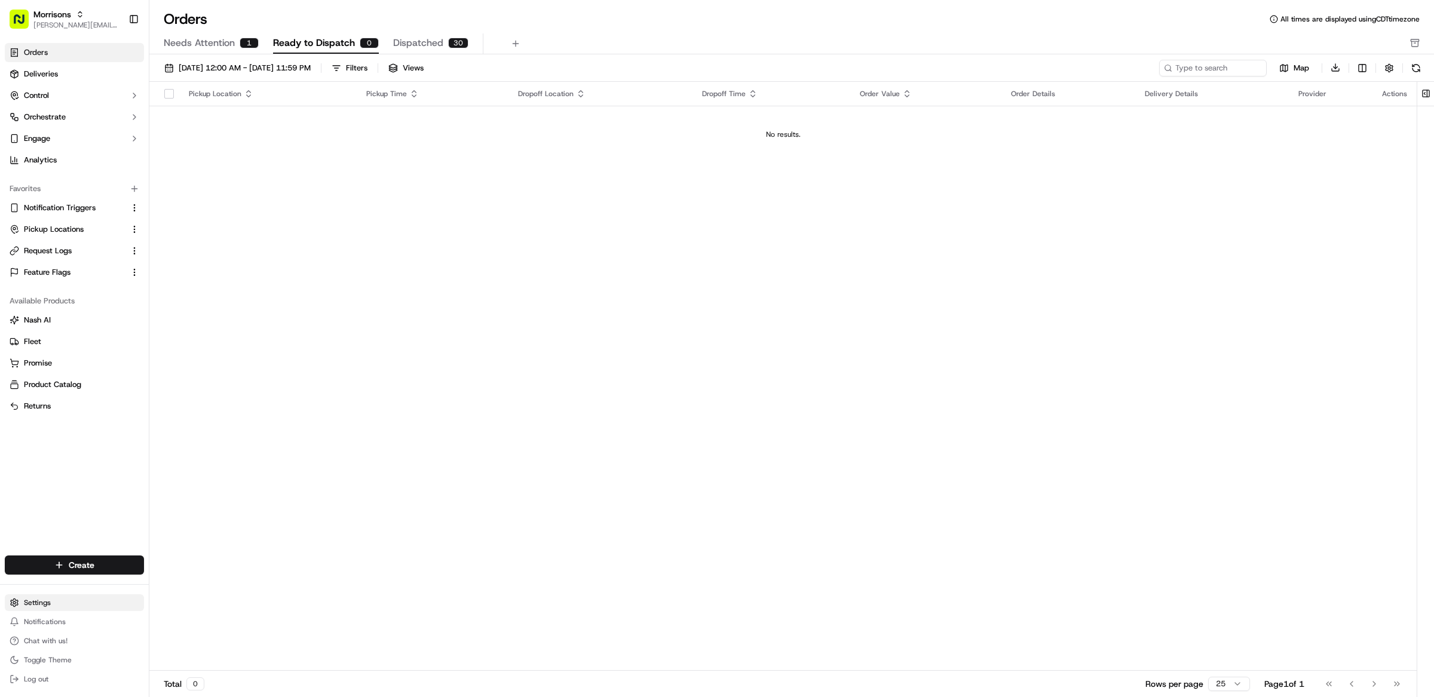
click at [54, 597] on html "Morrisons matt@usenash.com Toggle Sidebar Orders Deliveries Control Orchestrate…" at bounding box center [717, 348] width 1434 height 697
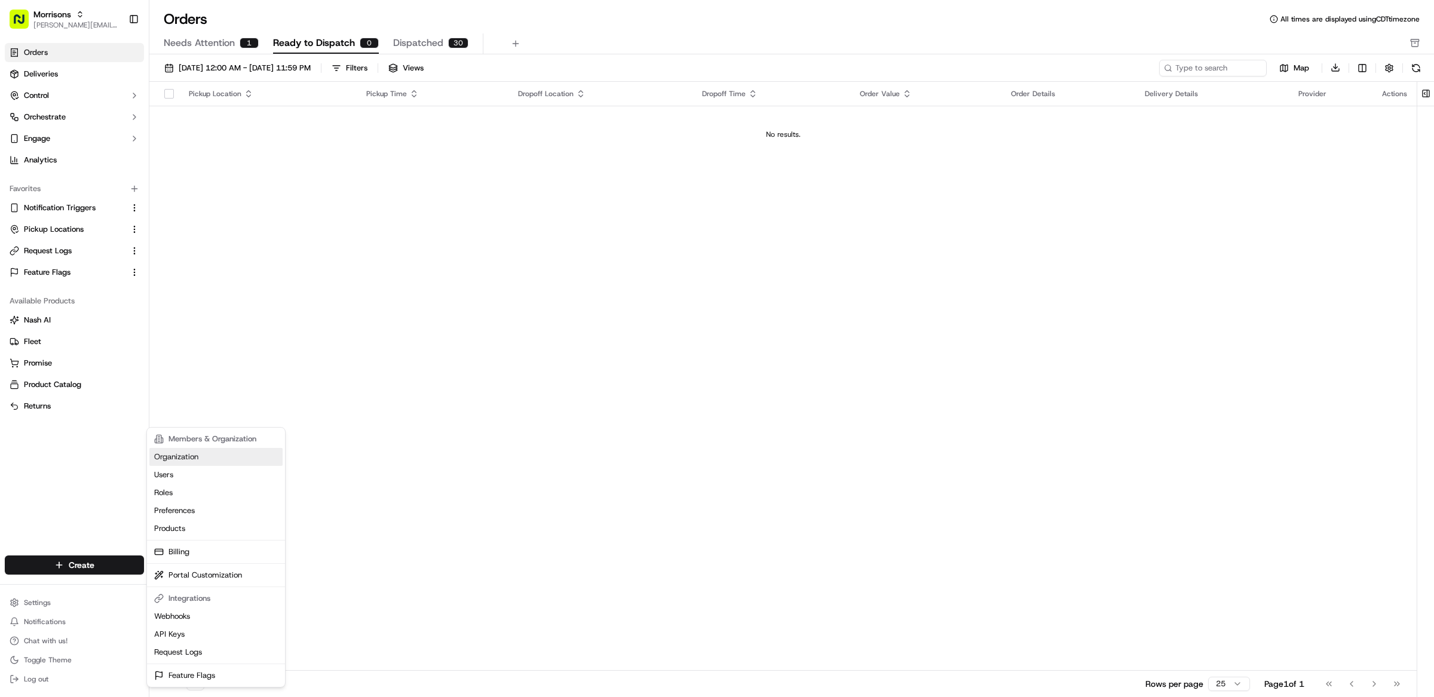
click at [192, 456] on link "Organization" at bounding box center [215, 457] width 133 height 18
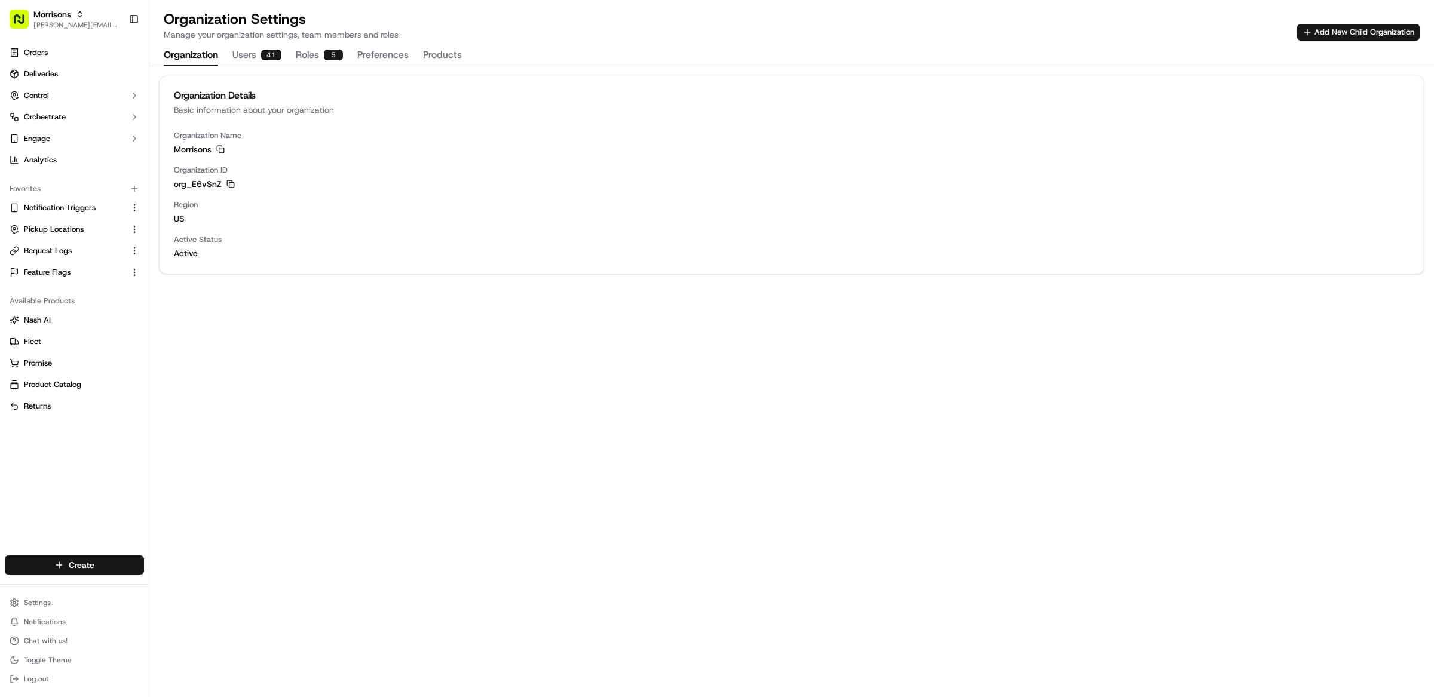
click at [231, 183] on icon "button" at bounding box center [230, 184] width 8 height 8
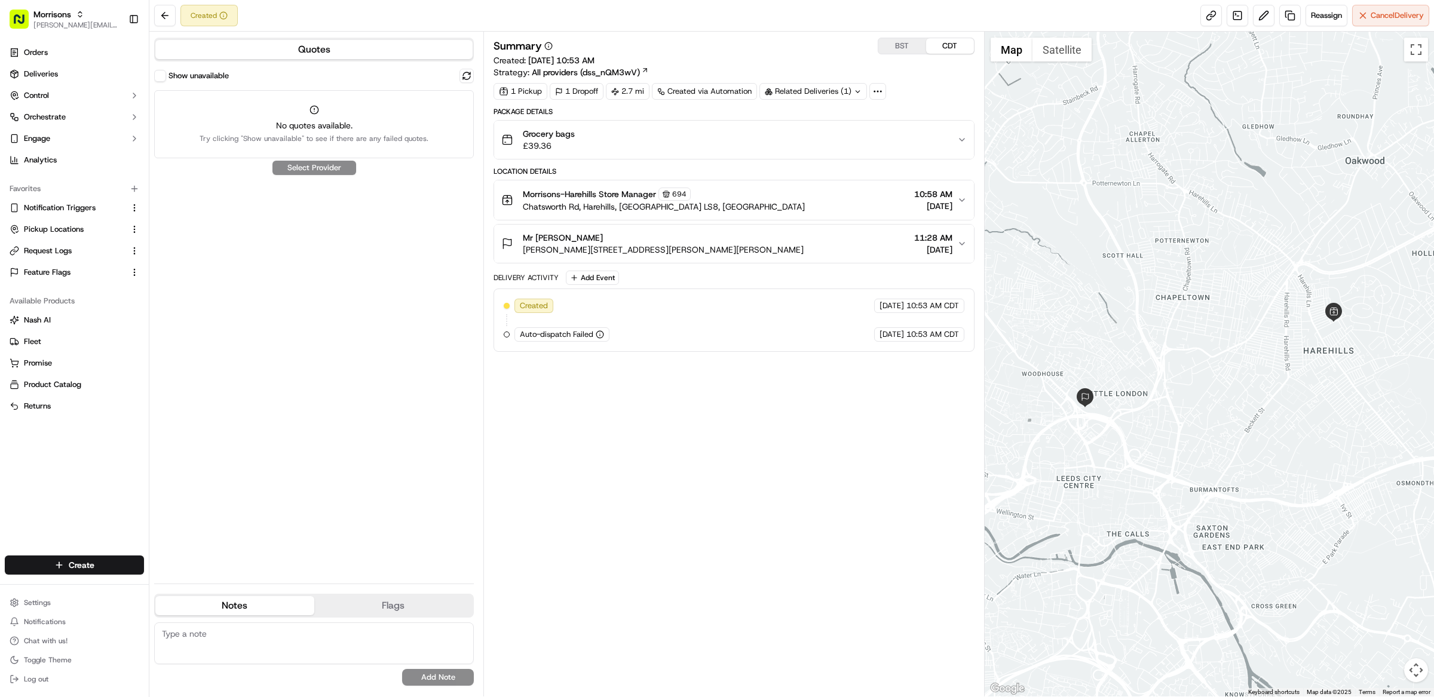
click at [700, 382] on div "Summary BST CDT Created: 09/18/2025 10:53 AM Strategy: All providers (dss_nQM3w…" at bounding box center [733, 364] width 481 height 653
click at [762, 207] on div "Morrisons-Harehills Store Manager [STREET_ADDRESS] 10:58 AM [DATE]" at bounding box center [729, 200] width 456 height 25
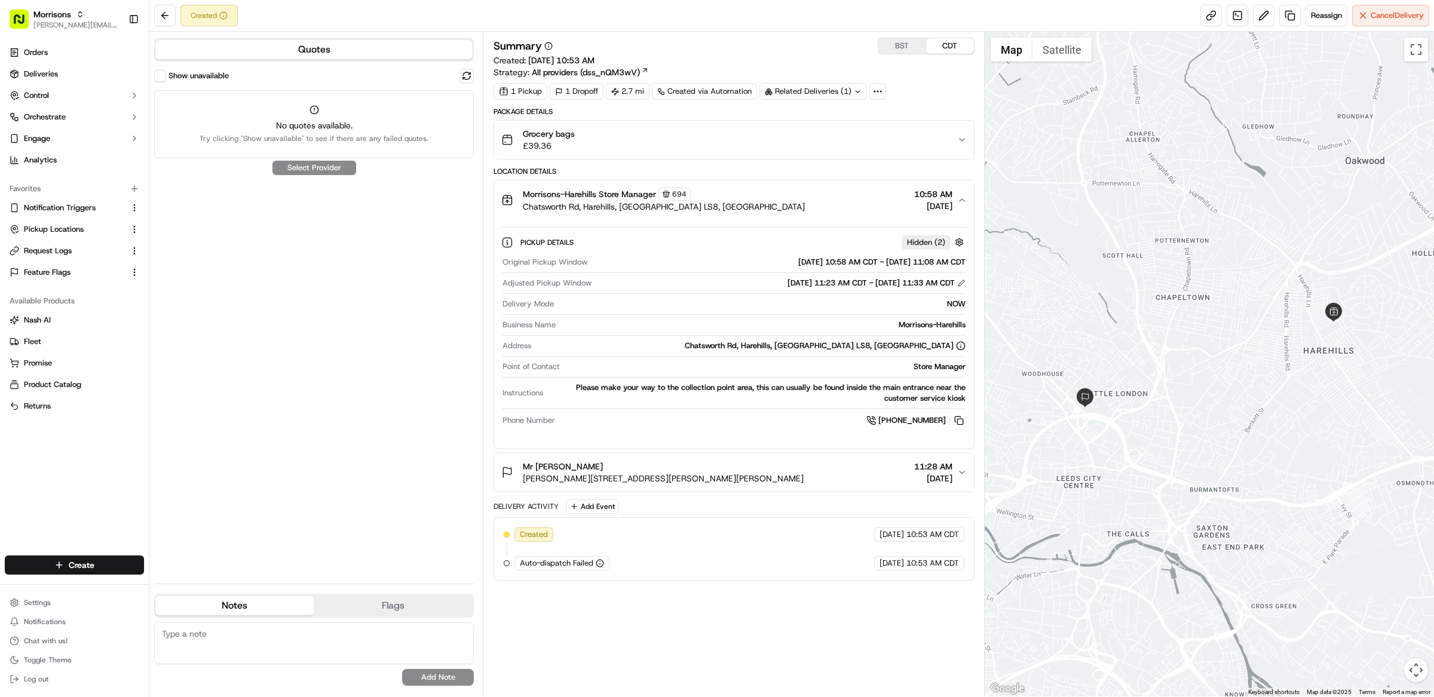
click at [762, 207] on div "Morrisons-Harehills Store Manager 694 Chatsworth Rd, Harehills, England LS8, GB…" at bounding box center [729, 200] width 456 height 25
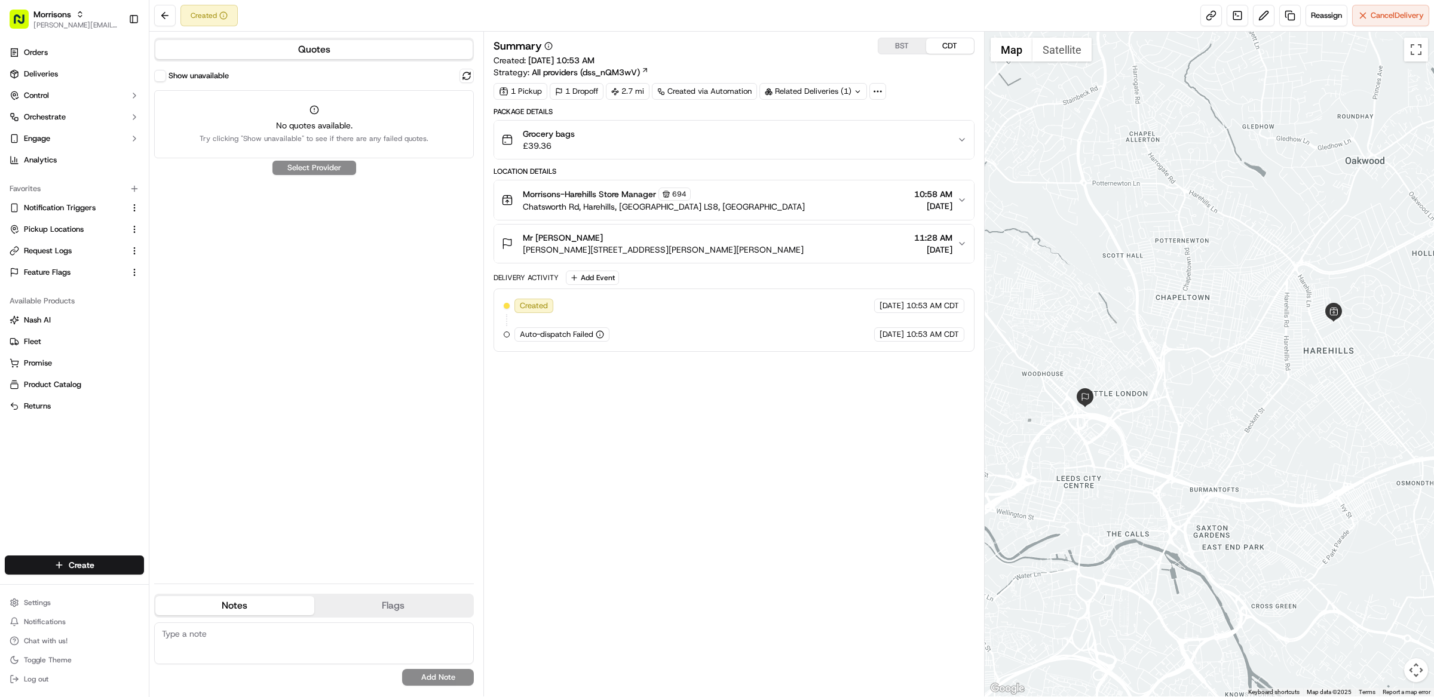
click at [749, 150] on div "Grocery bags £39.36" at bounding box center [729, 140] width 456 height 24
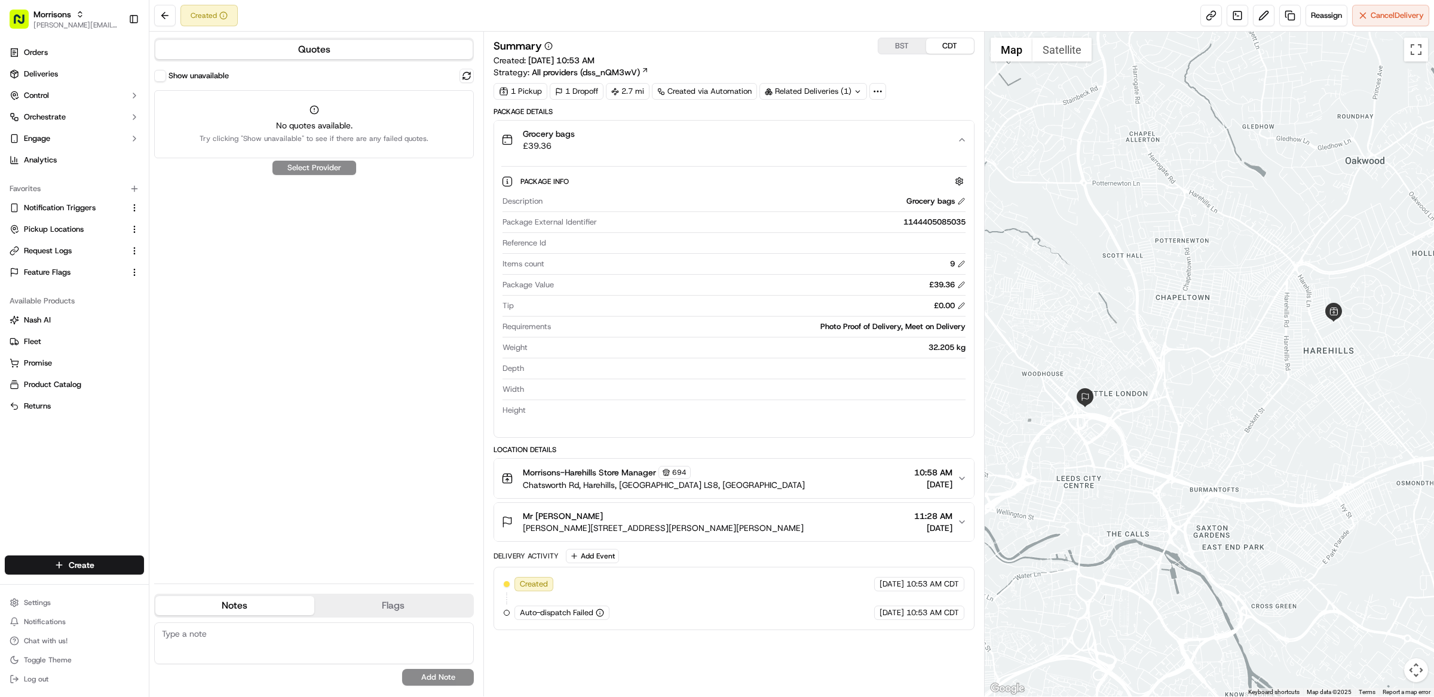
click at [961, 349] on div "32.205 kg" at bounding box center [748, 347] width 433 height 11
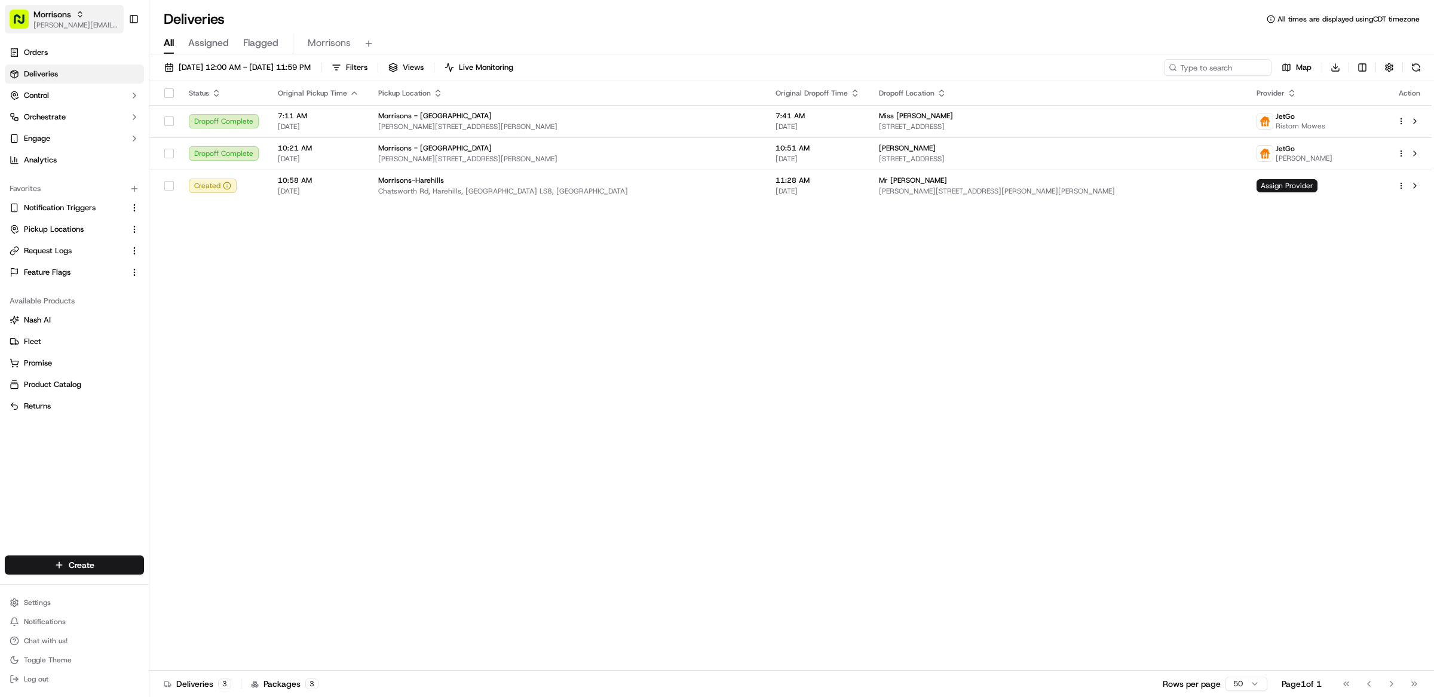
click at [73, 5] on button "Morrisons [PERSON_NAME][EMAIL_ADDRESS][DOMAIN_NAME]" at bounding box center [64, 19] width 119 height 29
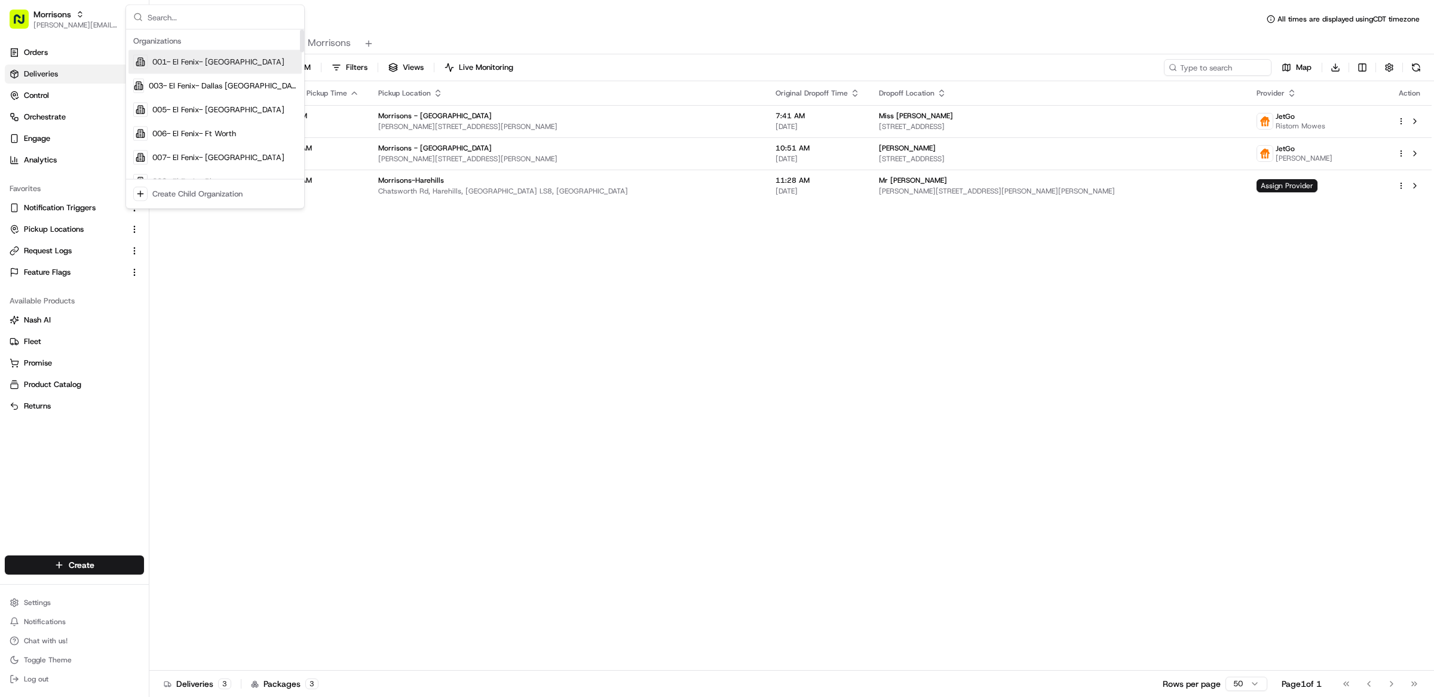
click at [235, 17] on input "text" at bounding box center [222, 17] width 149 height 24
click at [410, 306] on div "Status Original Pickup Time Pickup Location Original Dropoff Time Dropoff Locat…" at bounding box center [790, 376] width 1282 height 590
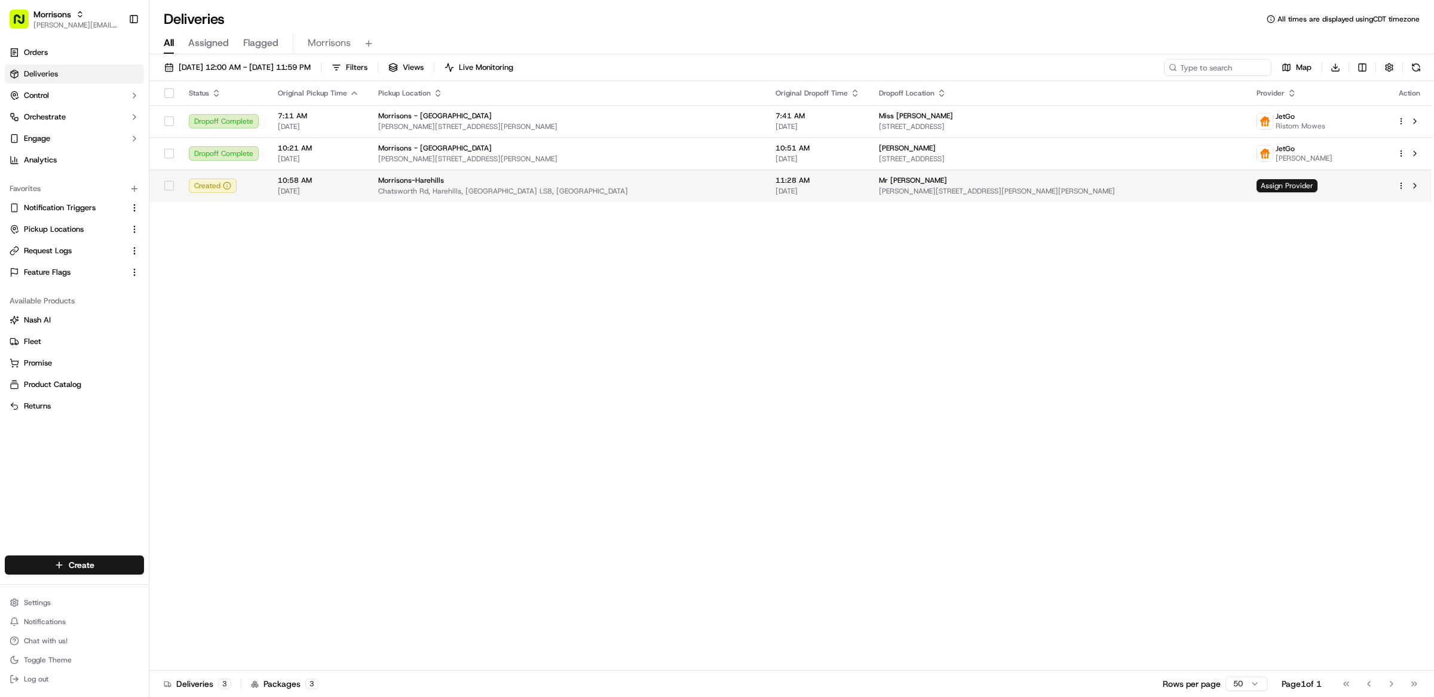
click at [459, 191] on span "Chatsworth Rd, Harehills, England LS8, GB" at bounding box center [567, 191] width 378 height 10
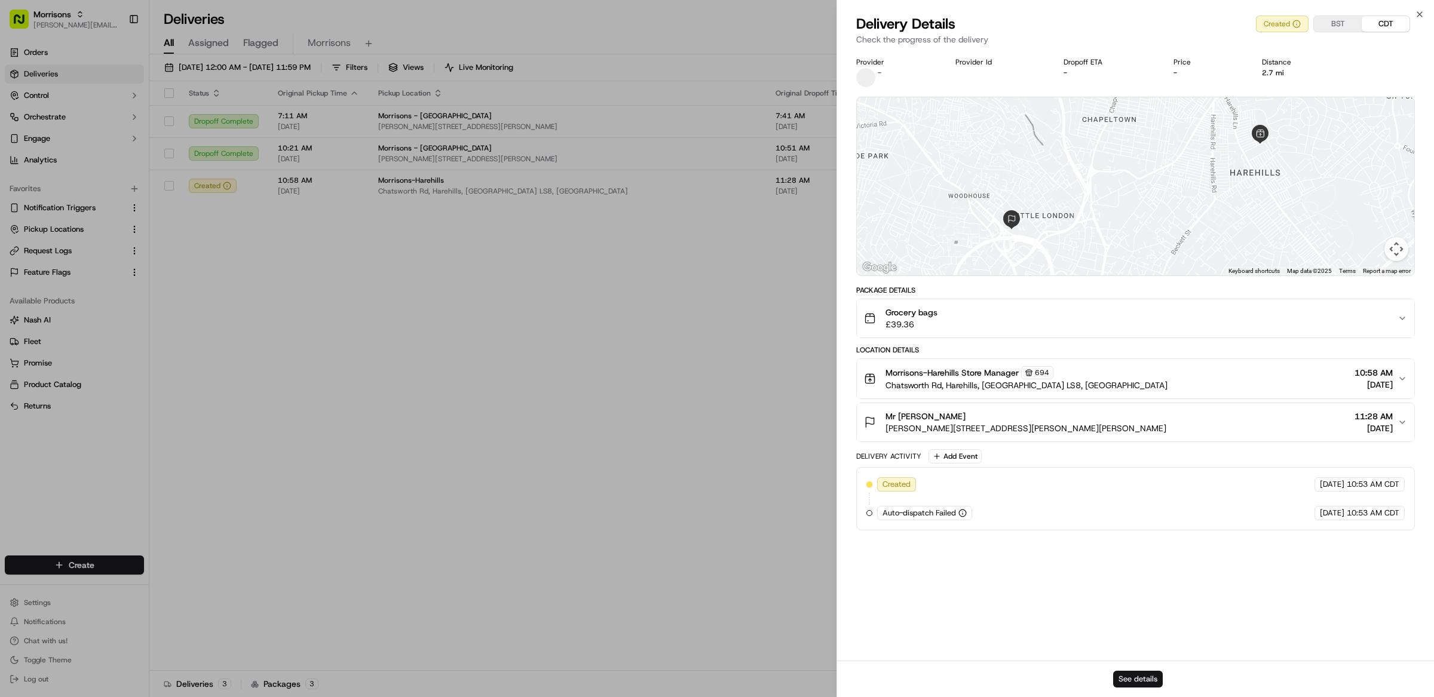
click at [1141, 678] on button "See details" at bounding box center [1138, 679] width 50 height 17
